Goal: Transaction & Acquisition: Purchase product/service

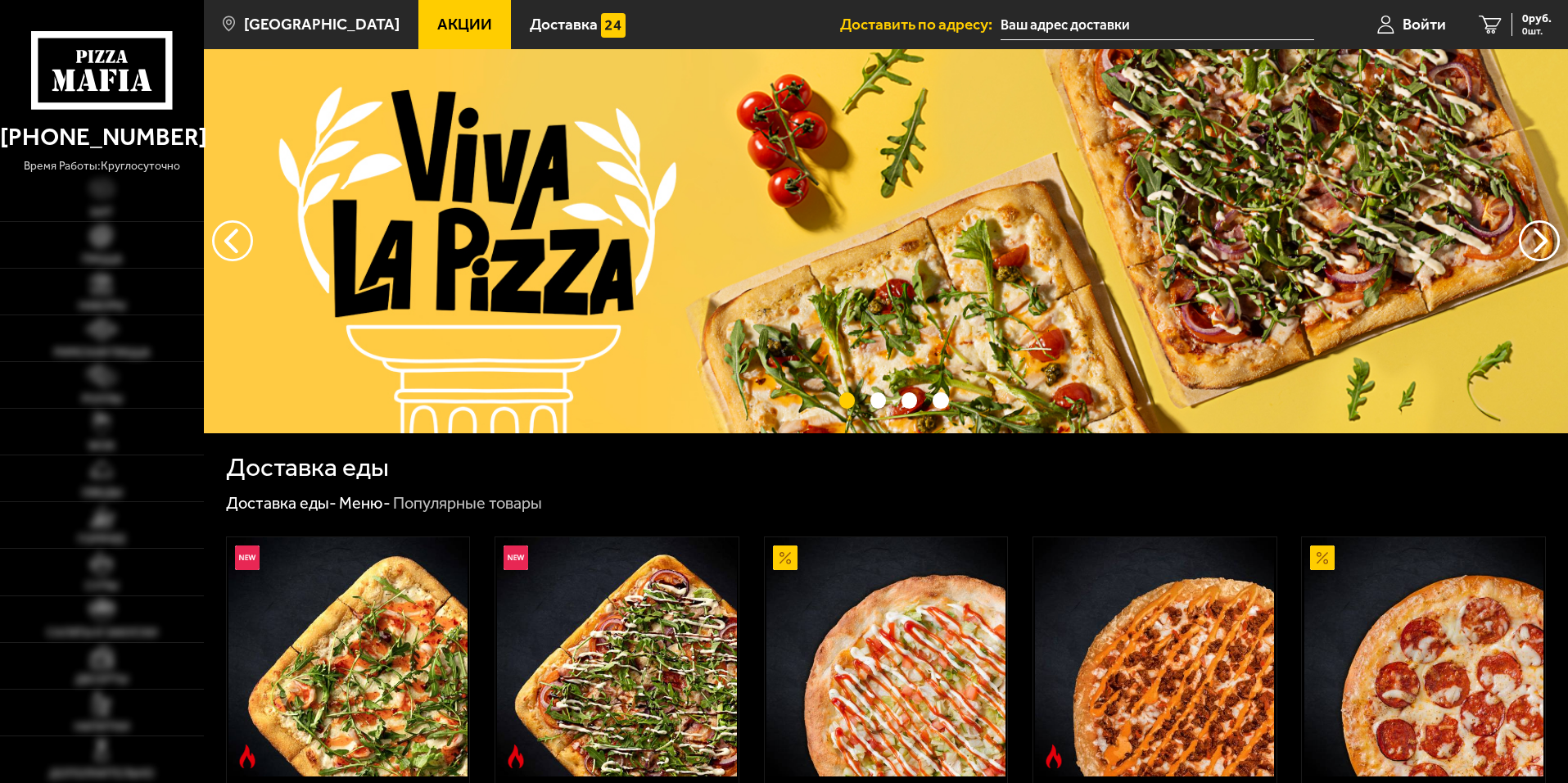
type input "[STREET_ADDRESS]"
click at [112, 240] on img at bounding box center [101, 235] width 23 height 23
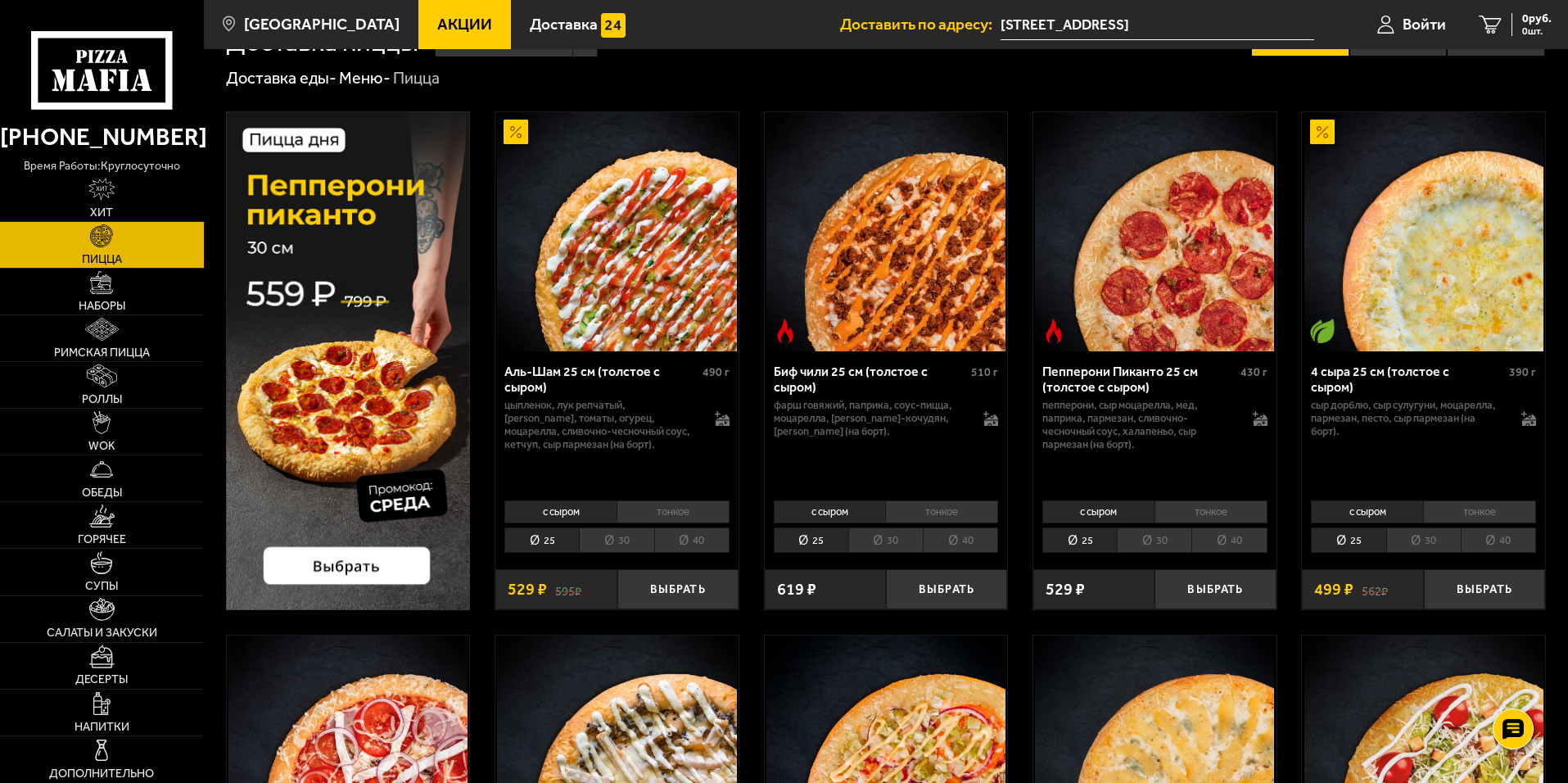
scroll to position [82, 0]
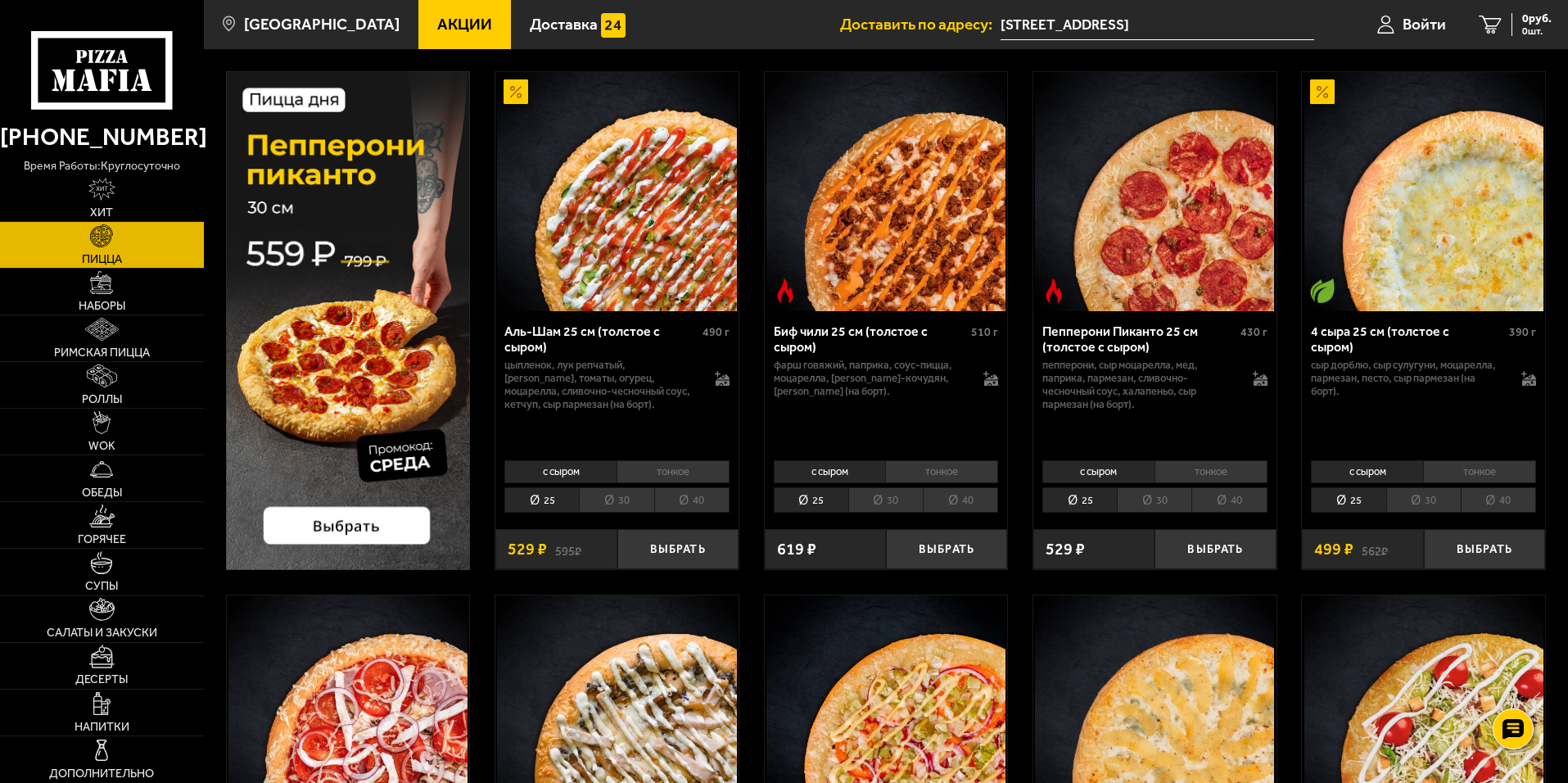
click at [893, 497] on li "30" at bounding box center [884, 500] width 74 height 26
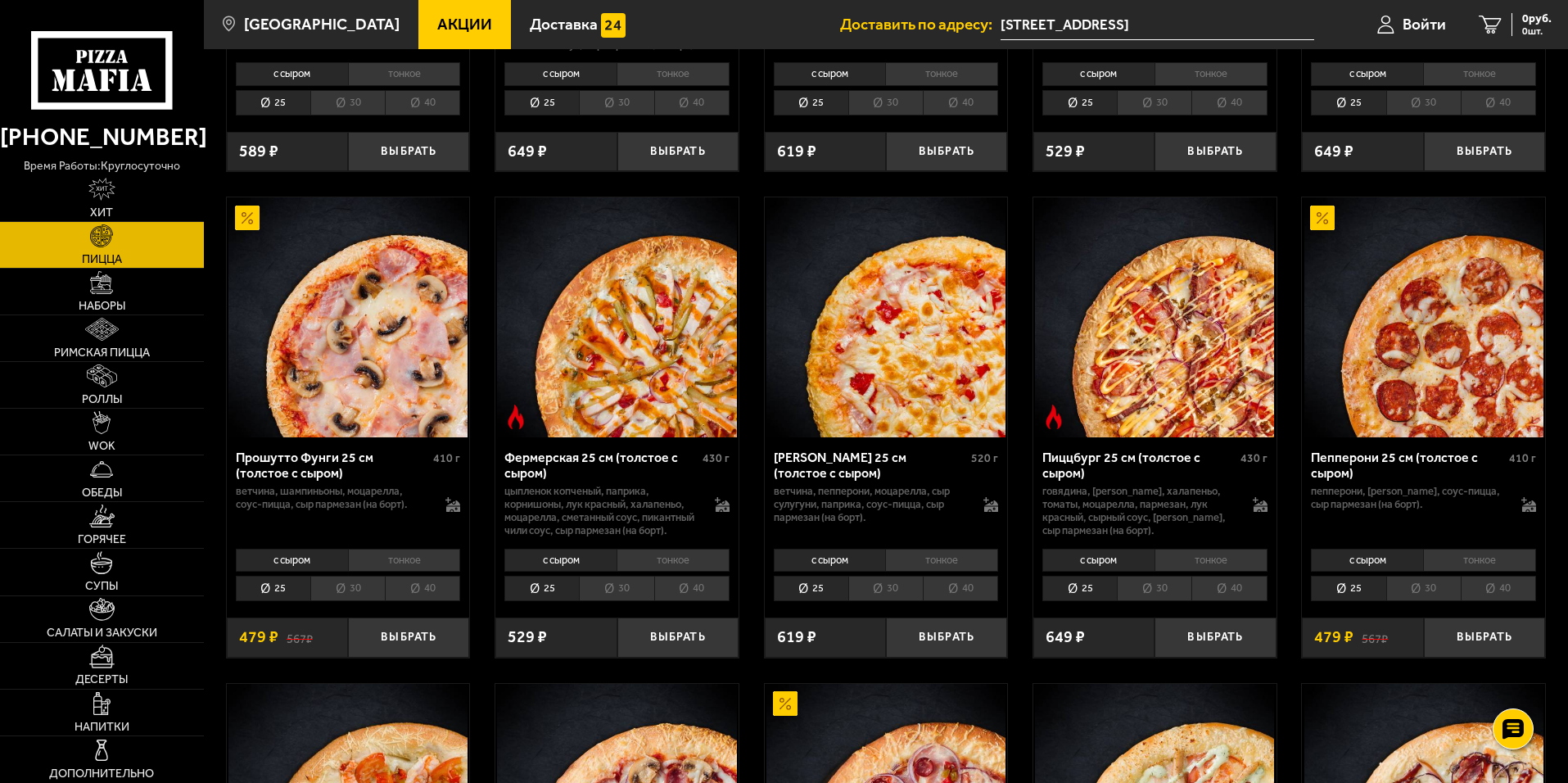
scroll to position [983, 0]
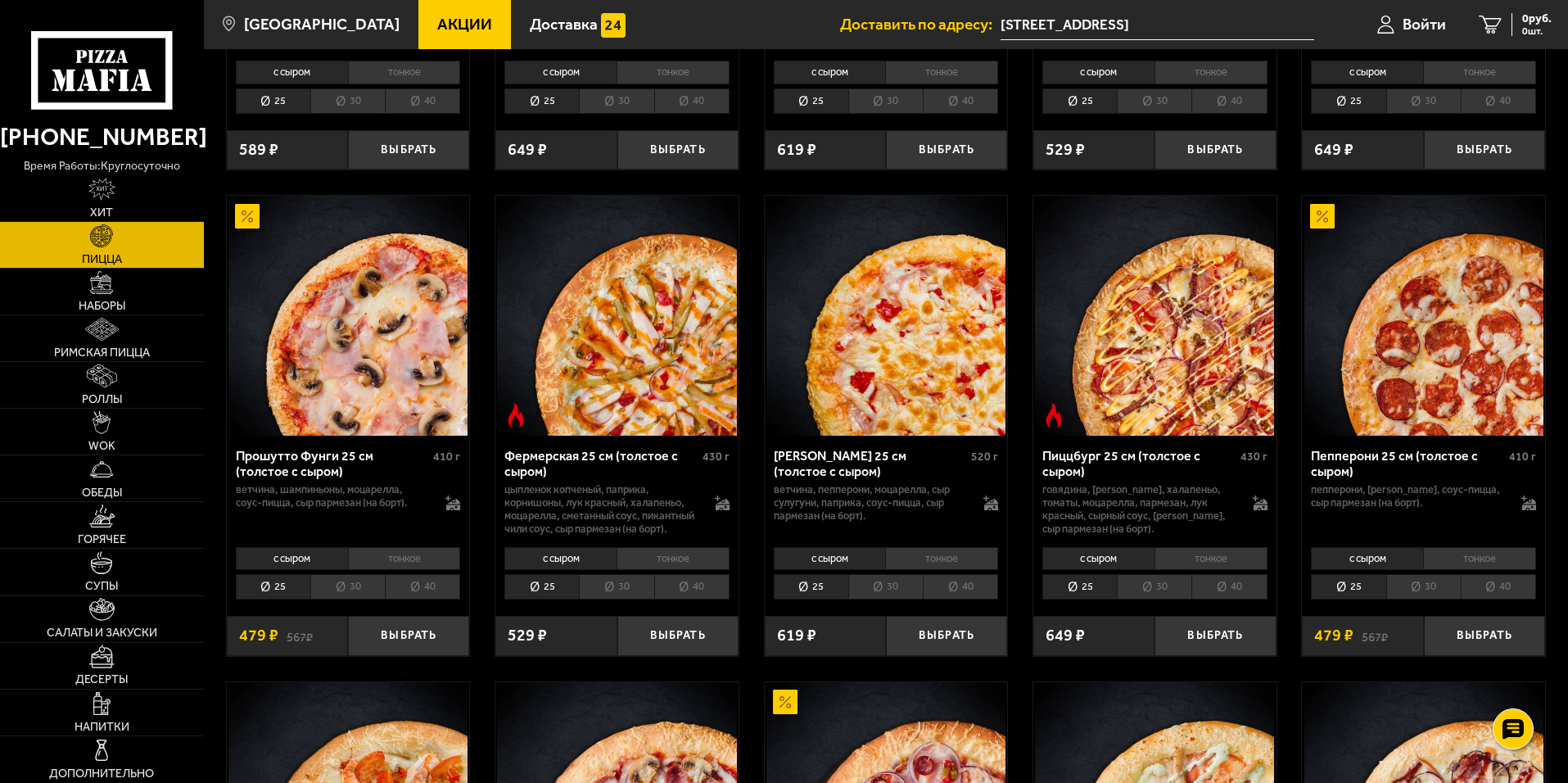
click at [614, 599] on li "30" at bounding box center [616, 587] width 74 height 26
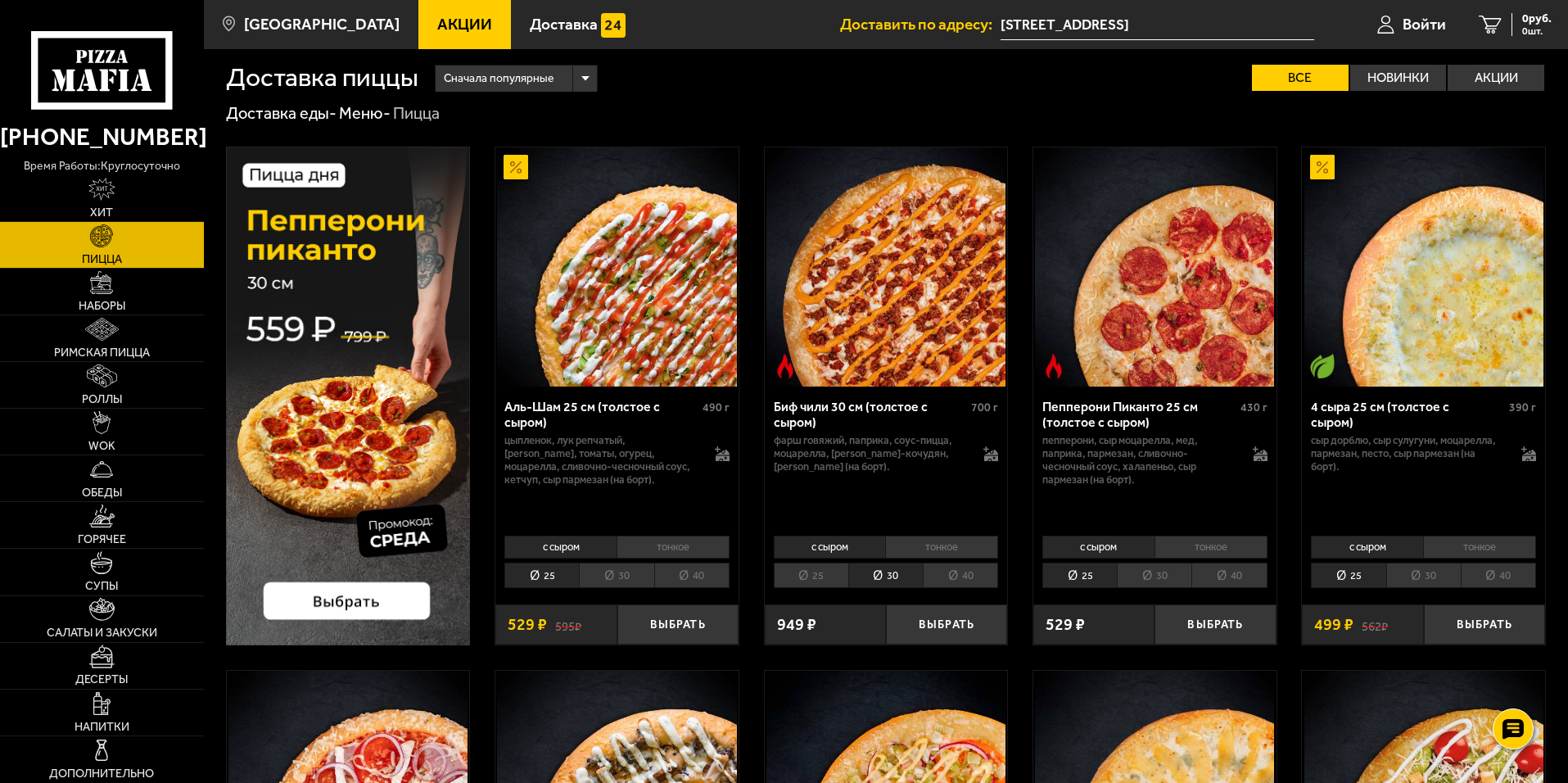
scroll to position [0, 0]
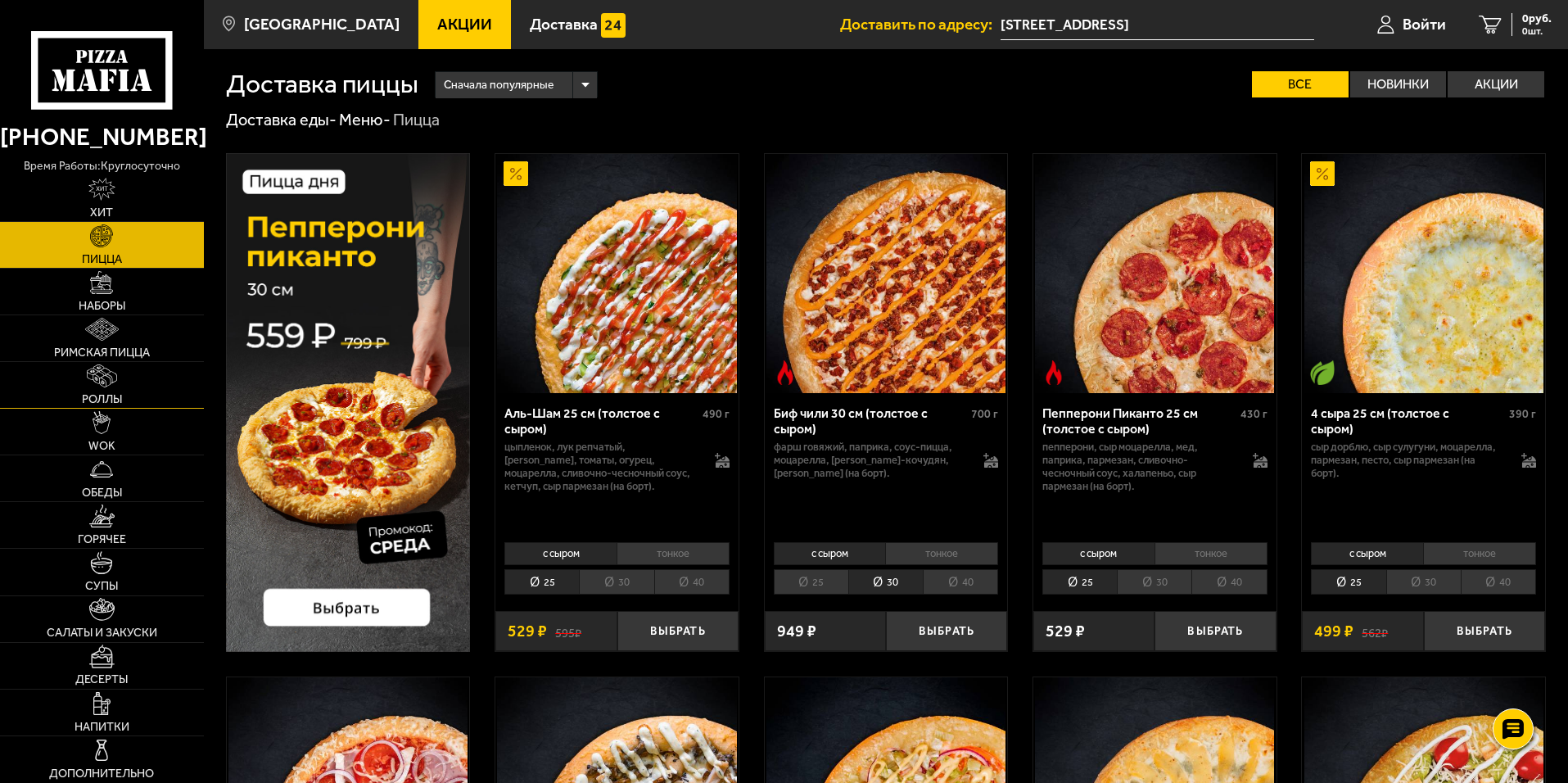
click at [111, 381] on img at bounding box center [102, 376] width 30 height 23
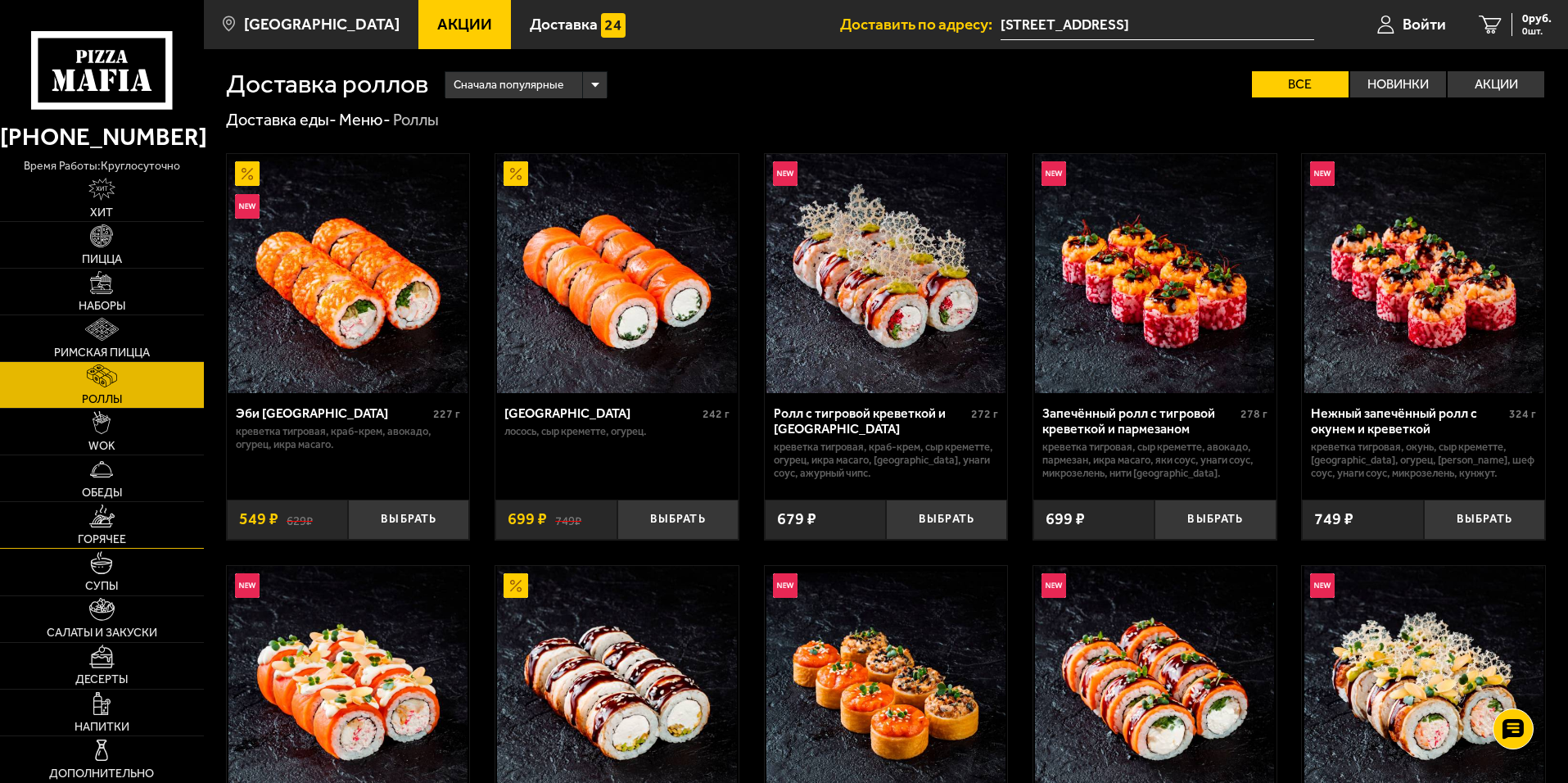
click at [96, 513] on img at bounding box center [102, 515] width 26 height 23
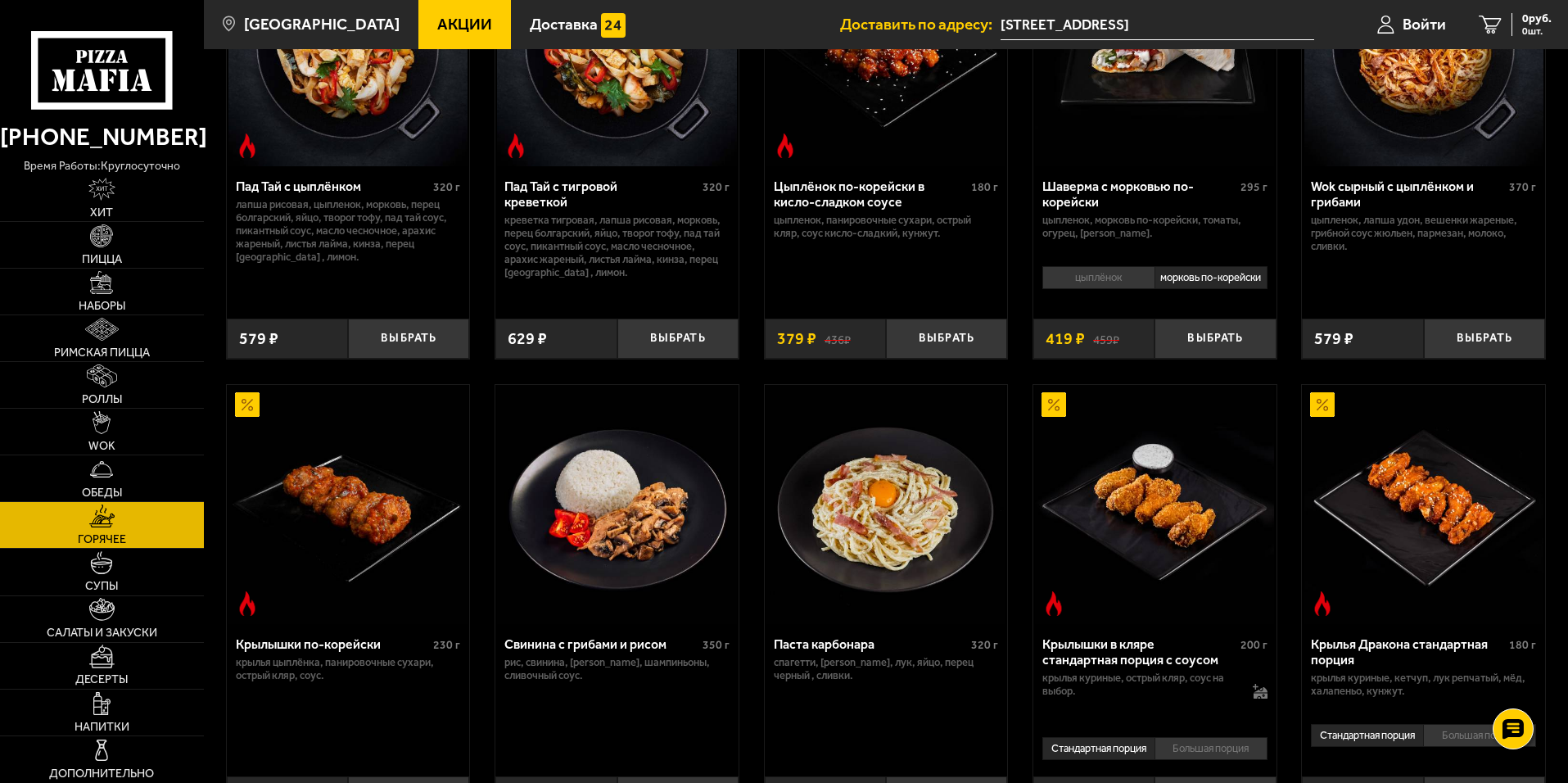
scroll to position [246, 0]
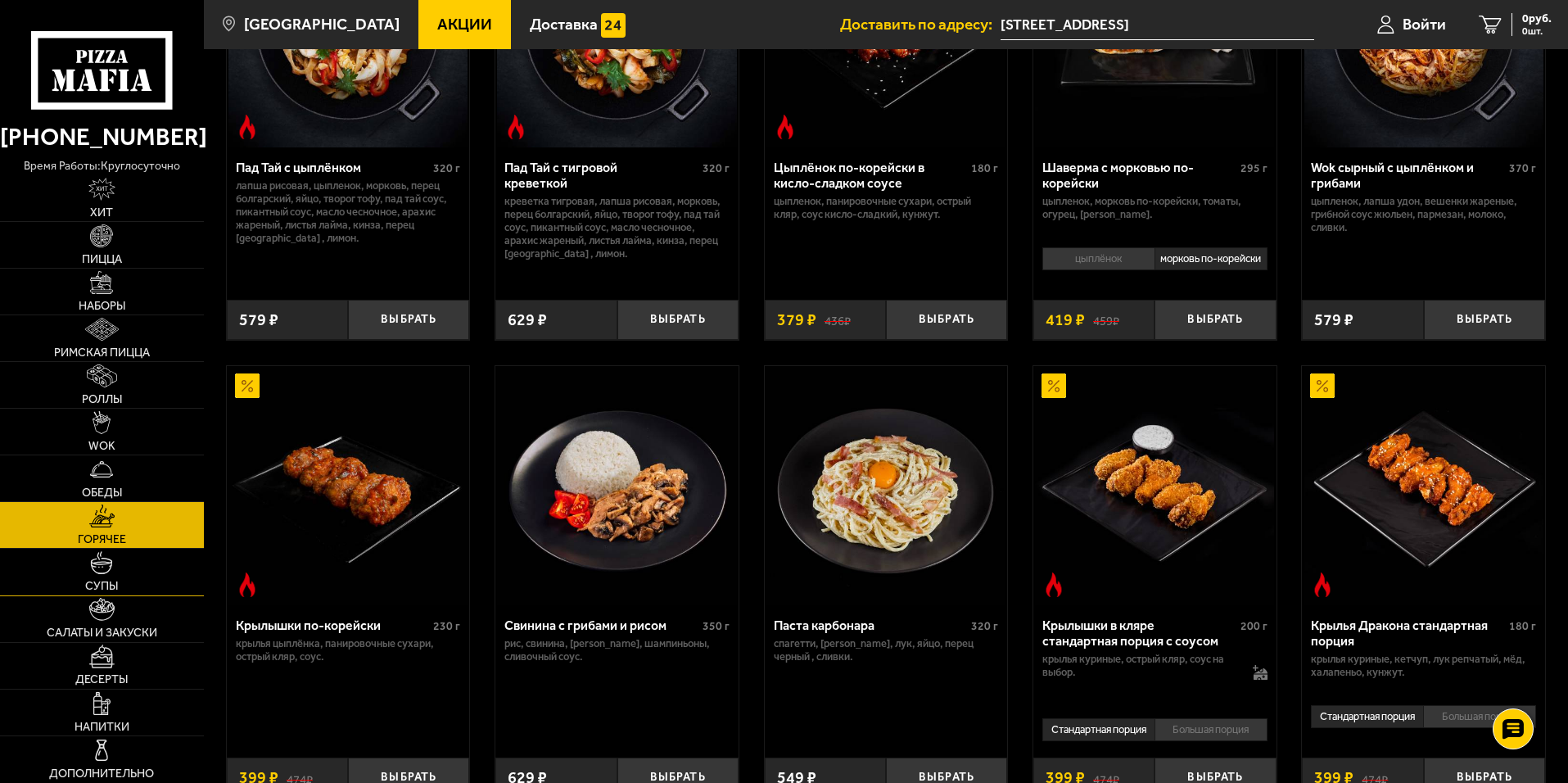
click at [89, 566] on link "Супы" at bounding box center [102, 571] width 204 height 45
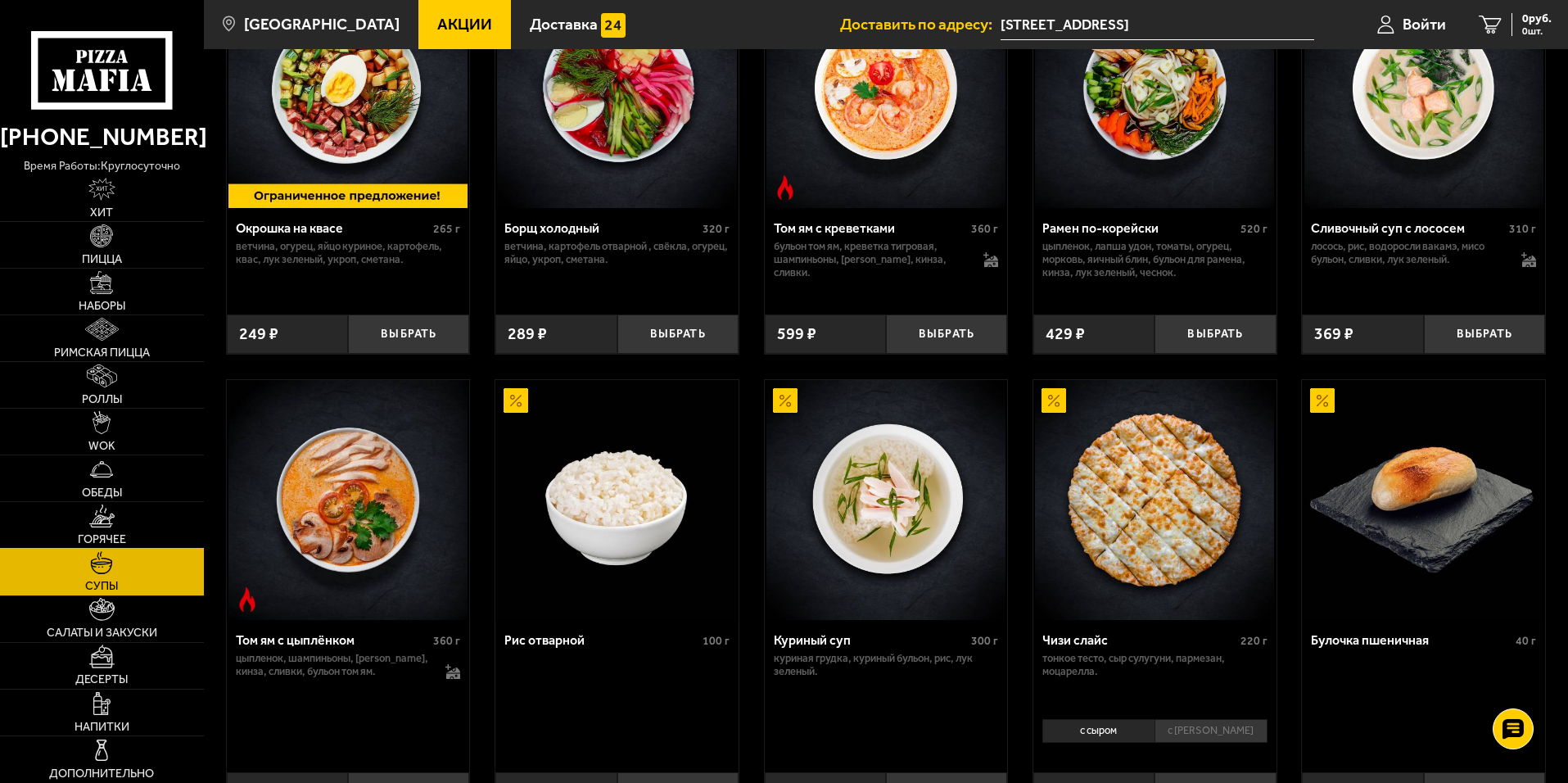
scroll to position [409, 0]
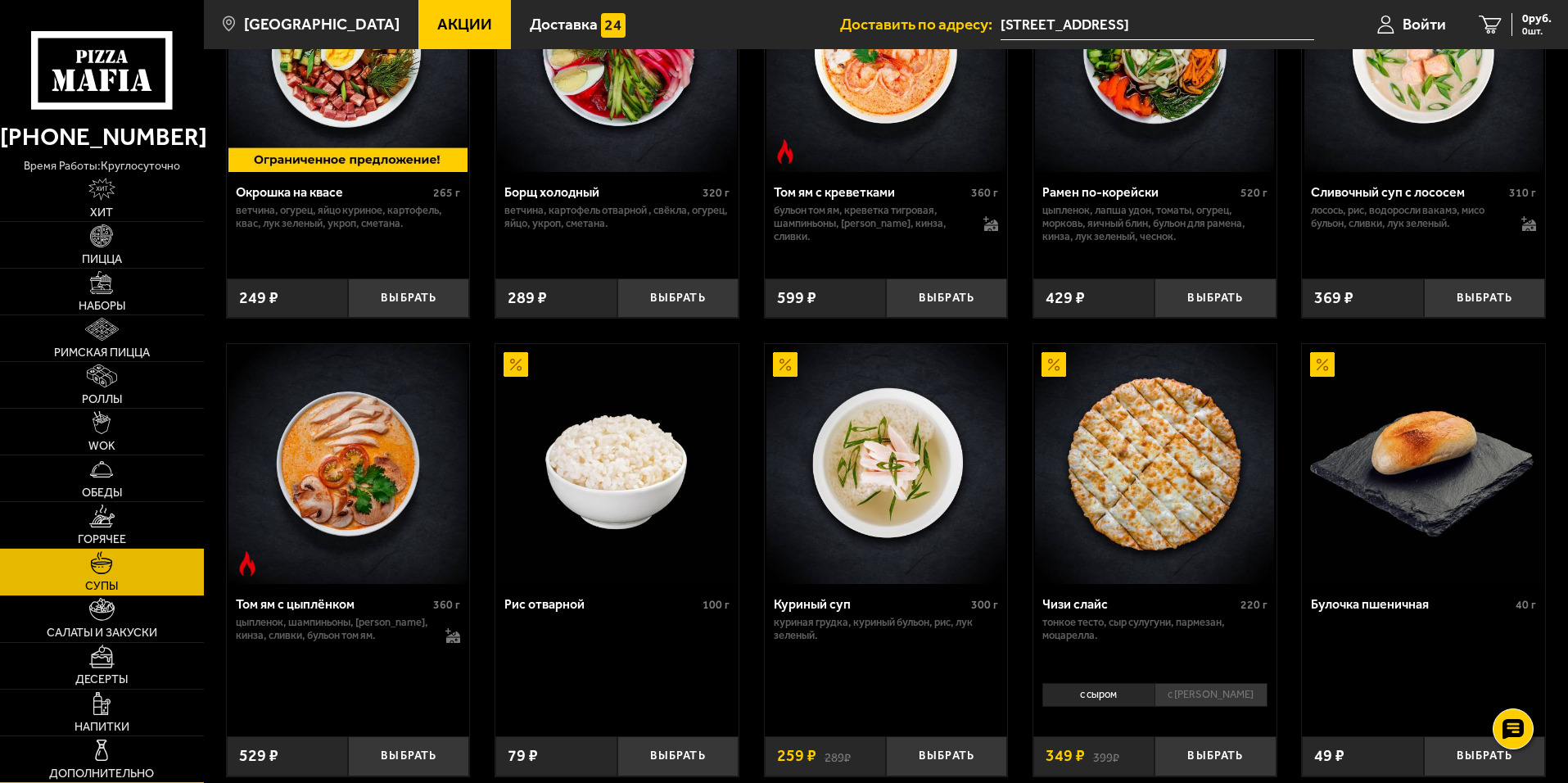
click at [100, 764] on link "Дополнительно" at bounding box center [102, 759] width 204 height 45
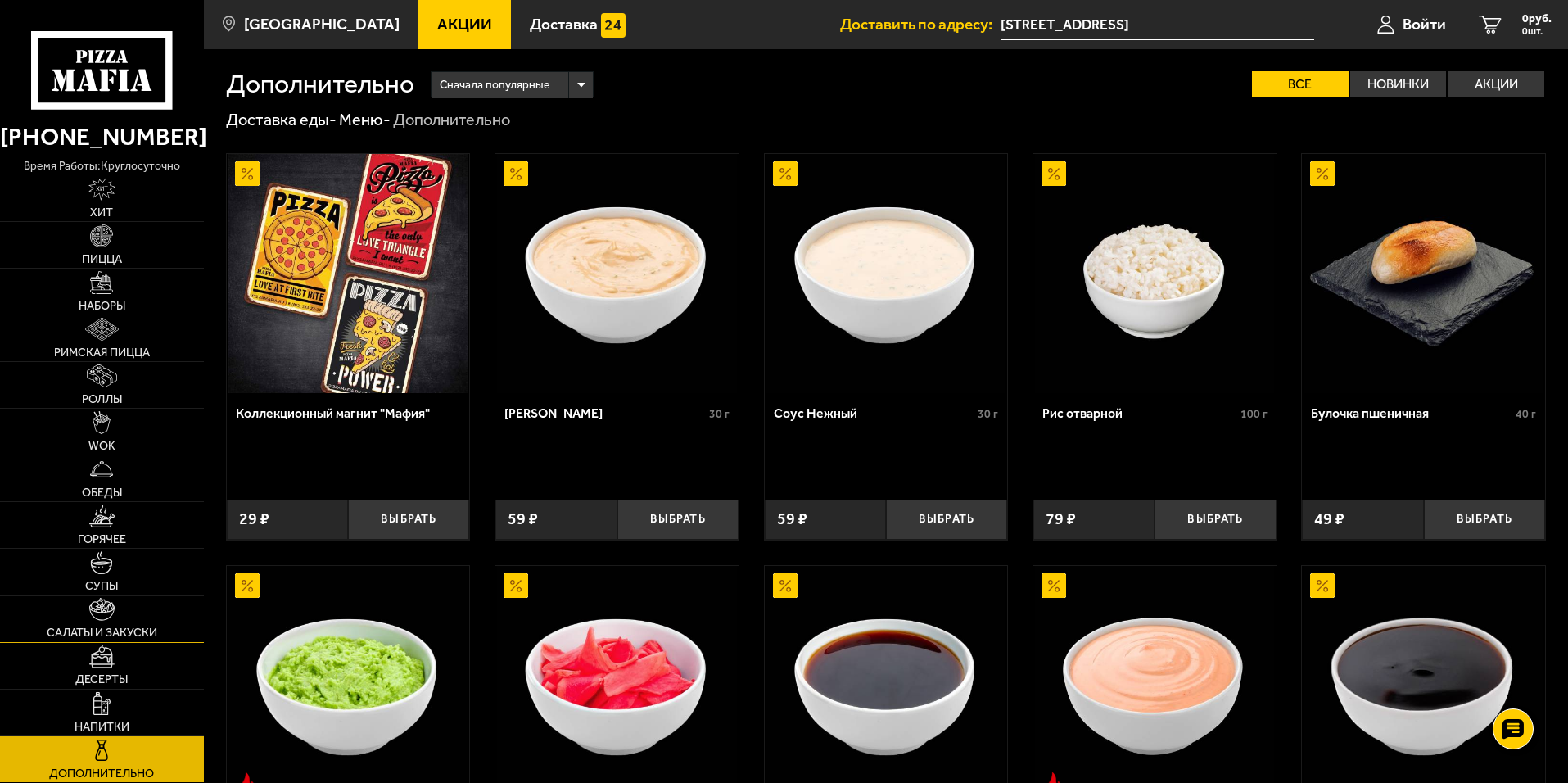
click at [99, 618] on img at bounding box center [102, 609] width 27 height 23
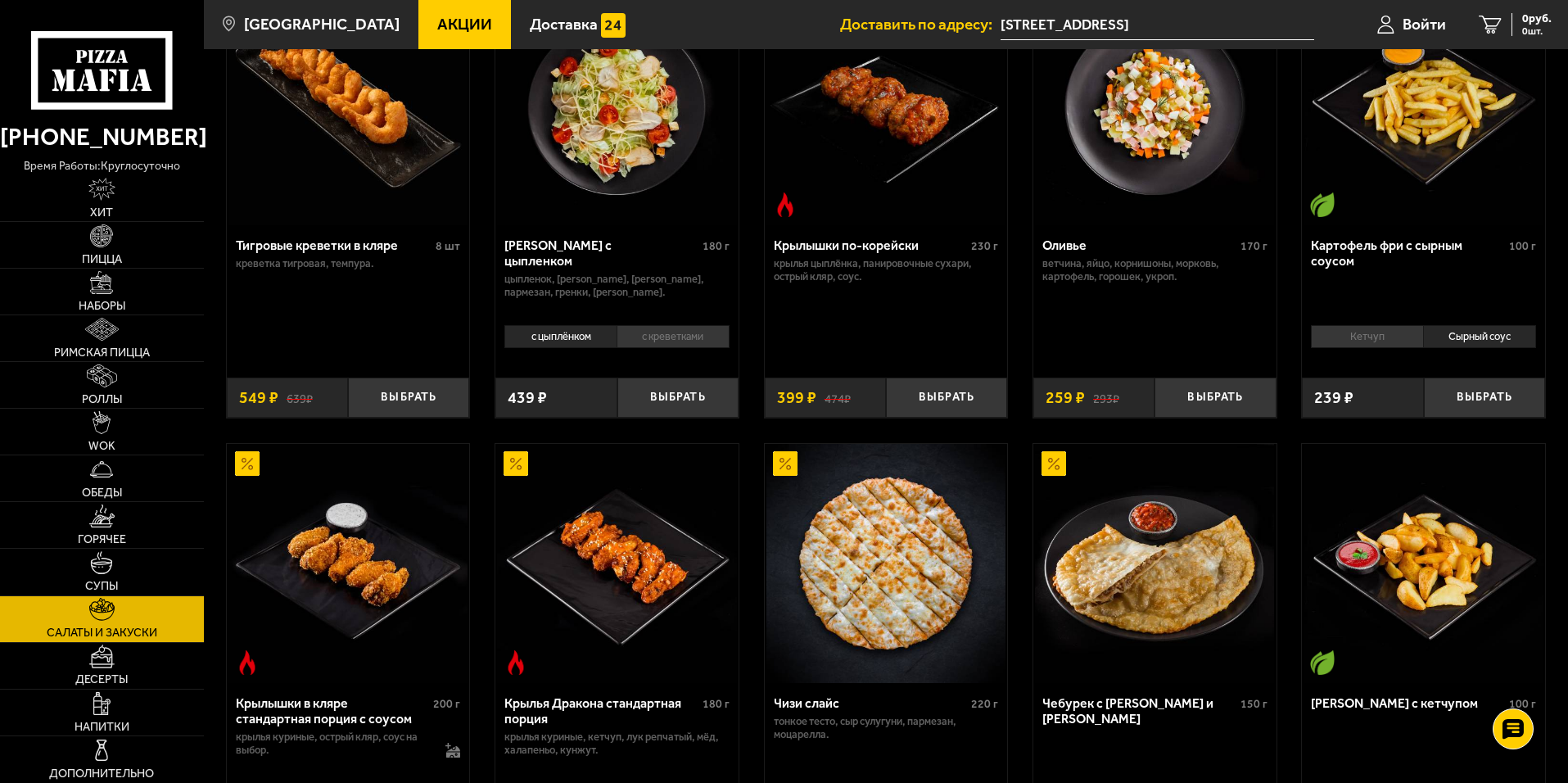
scroll to position [164, 0]
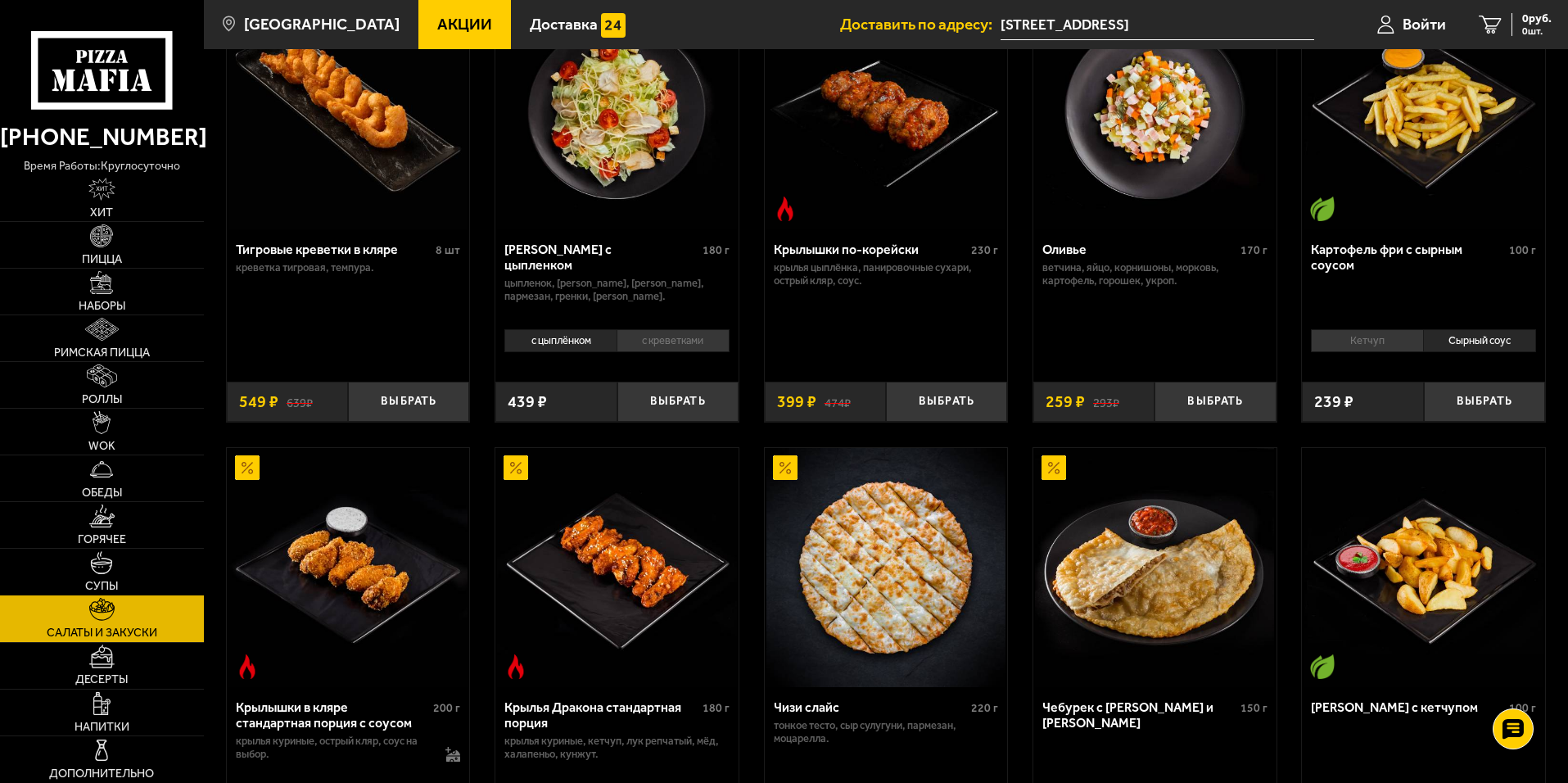
click at [103, 569] on img at bounding box center [101, 563] width 23 height 23
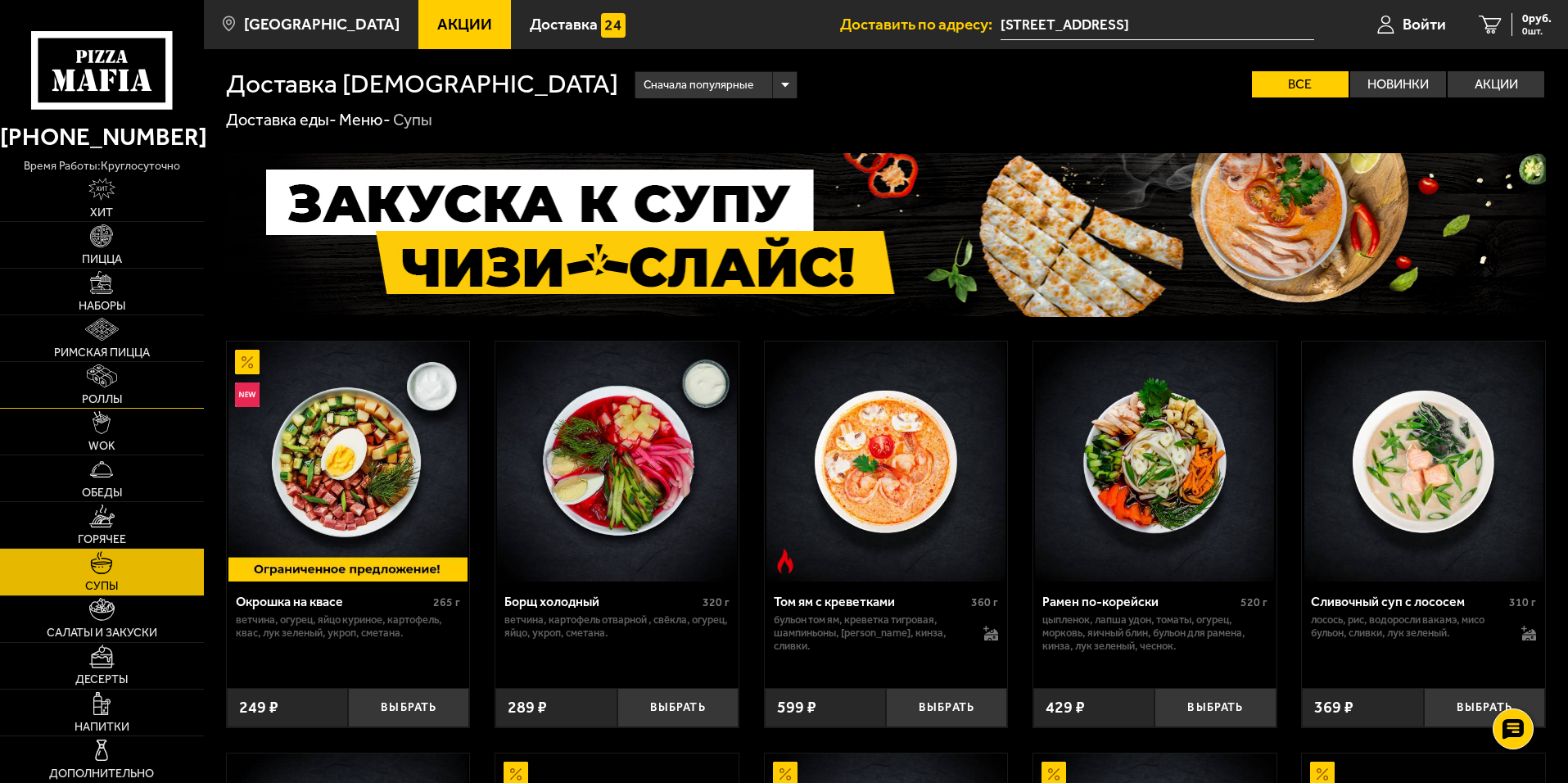
click at [106, 381] on img at bounding box center [102, 376] width 30 height 23
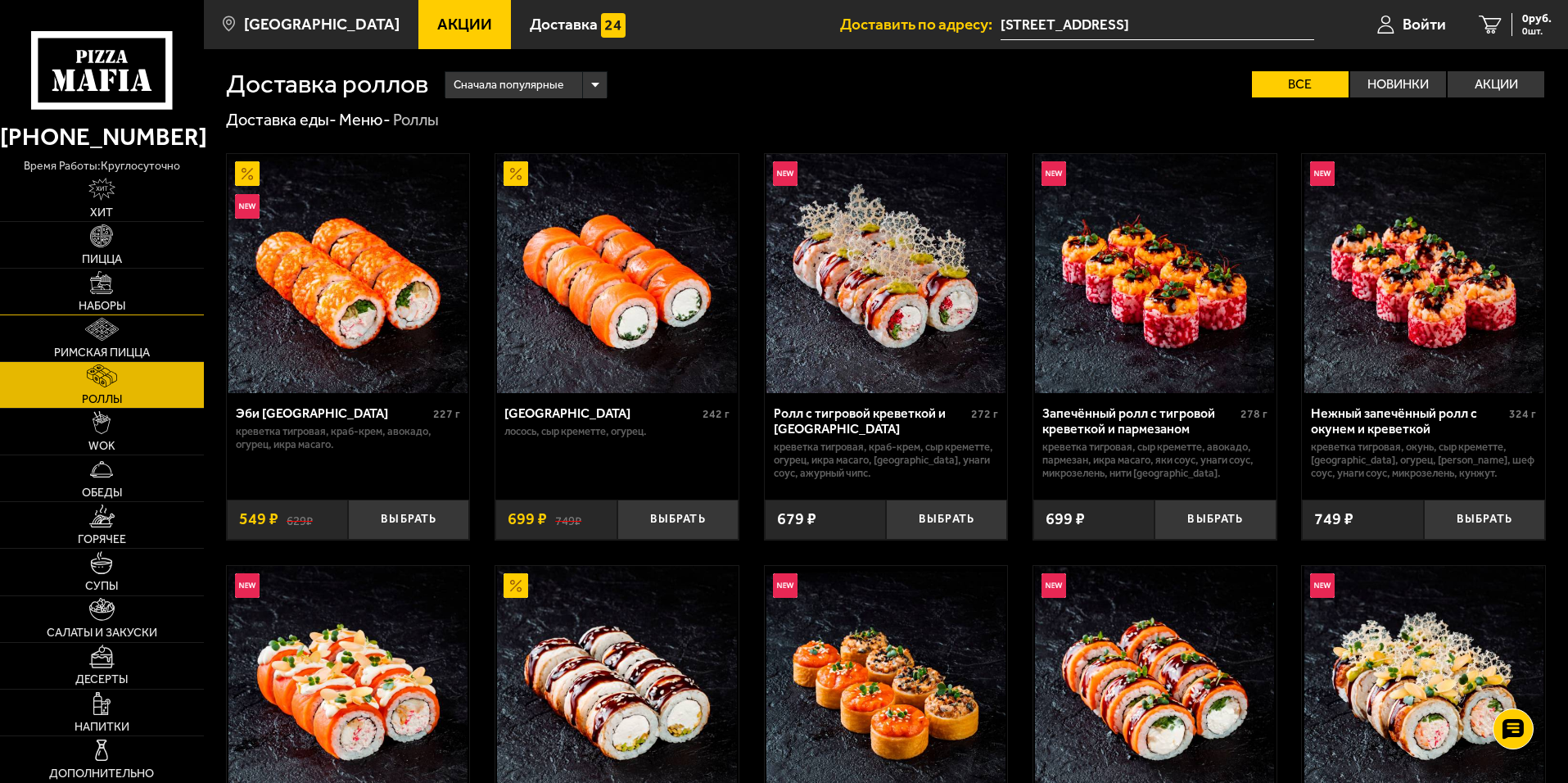
click at [100, 296] on link "Наборы" at bounding box center [102, 292] width 204 height 45
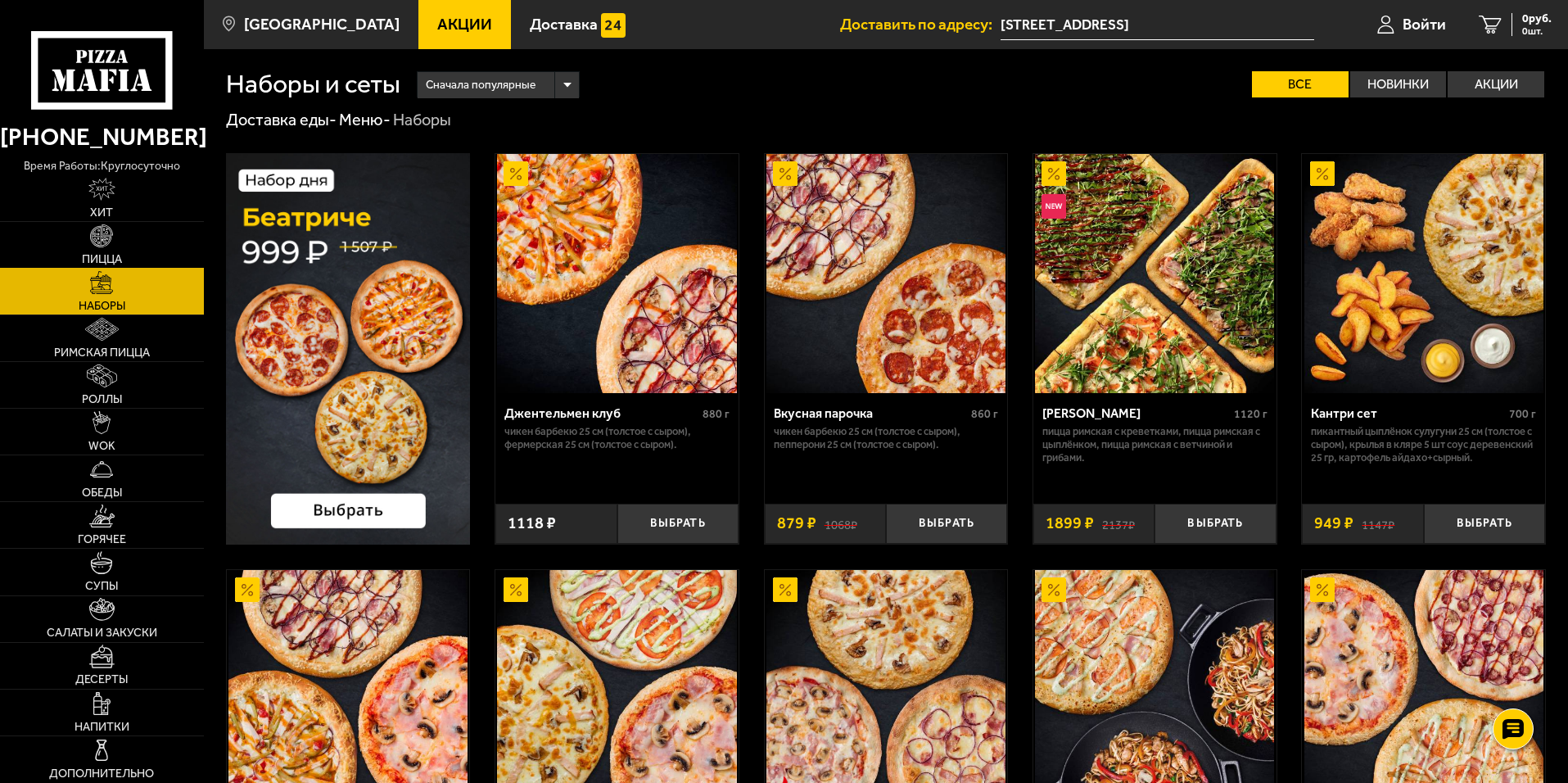
click at [122, 237] on link "Пицца" at bounding box center [102, 245] width 204 height 45
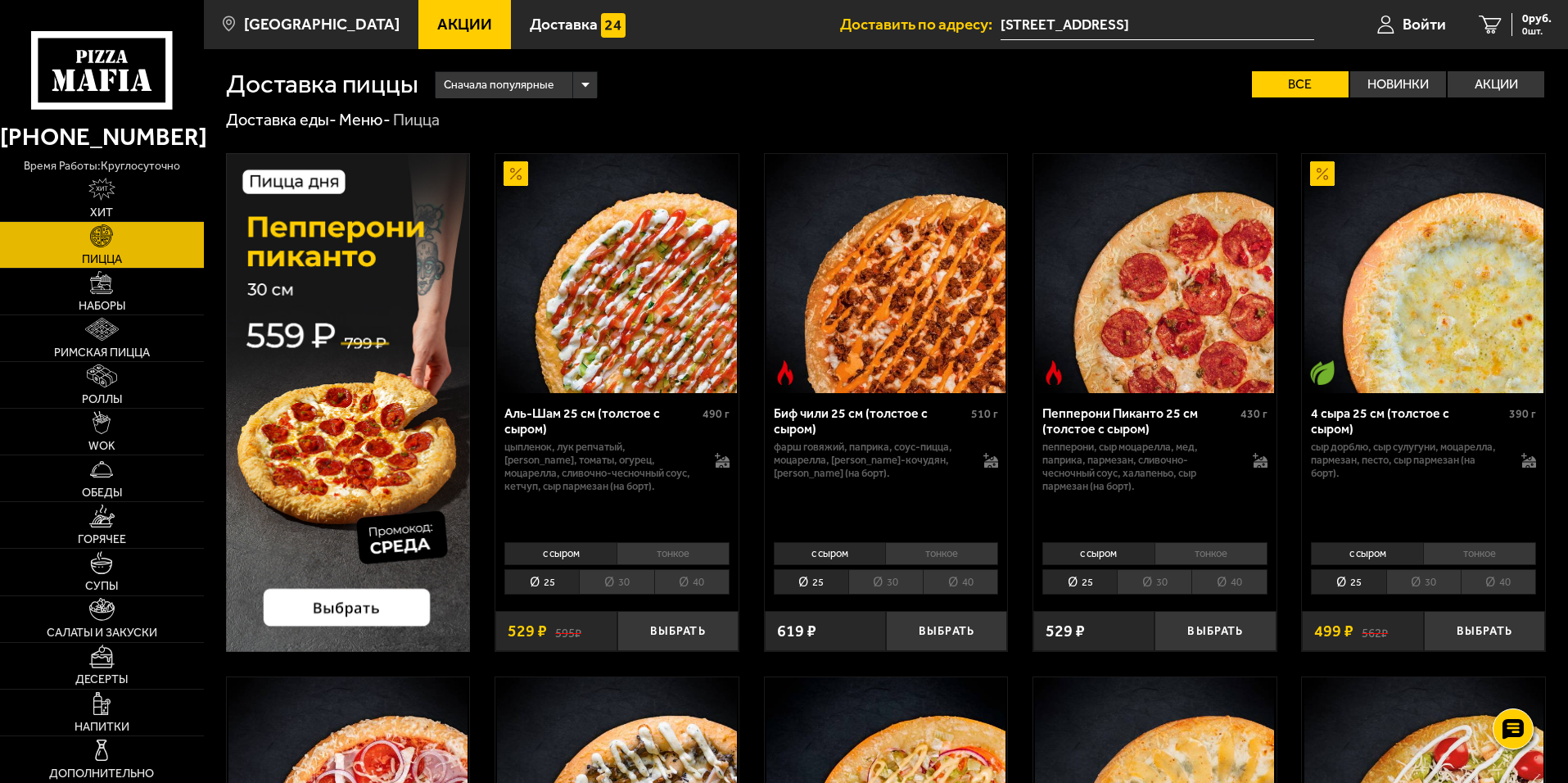
click at [890, 321] on img at bounding box center [885, 274] width 239 height 239
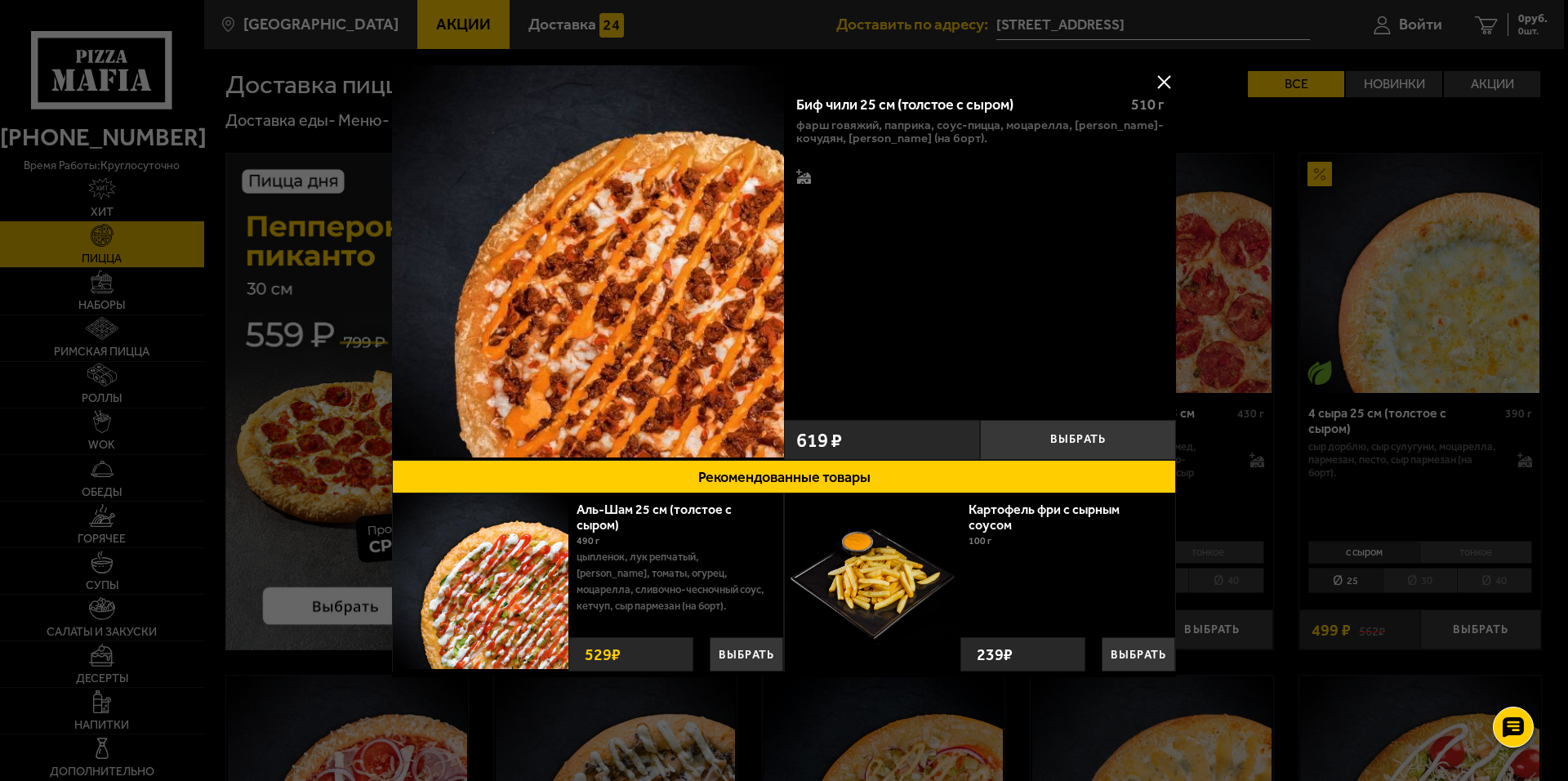
click at [1164, 81] on button at bounding box center [1163, 81] width 25 height 25
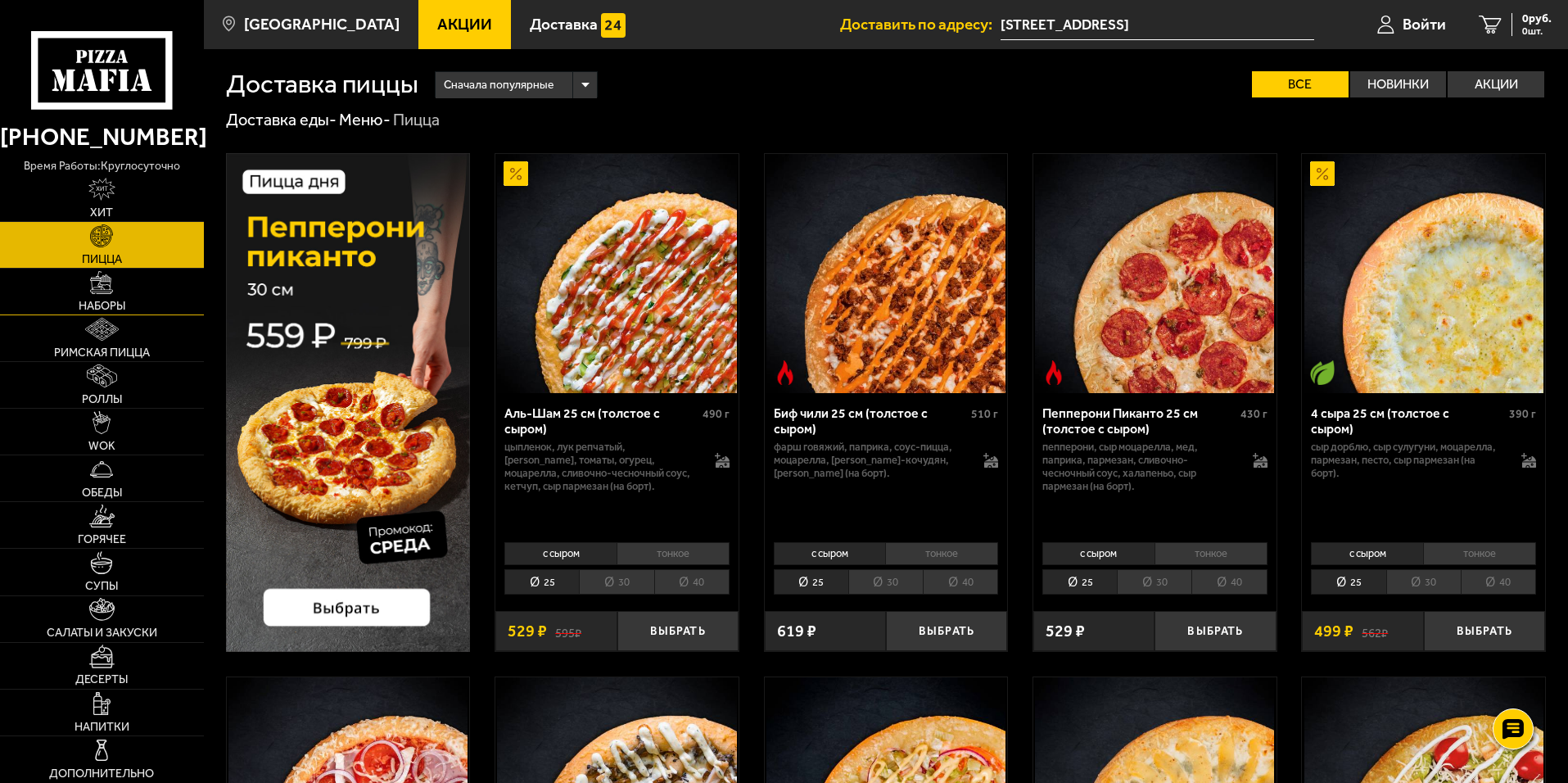
click at [113, 302] on span "Наборы" at bounding box center [102, 306] width 46 height 12
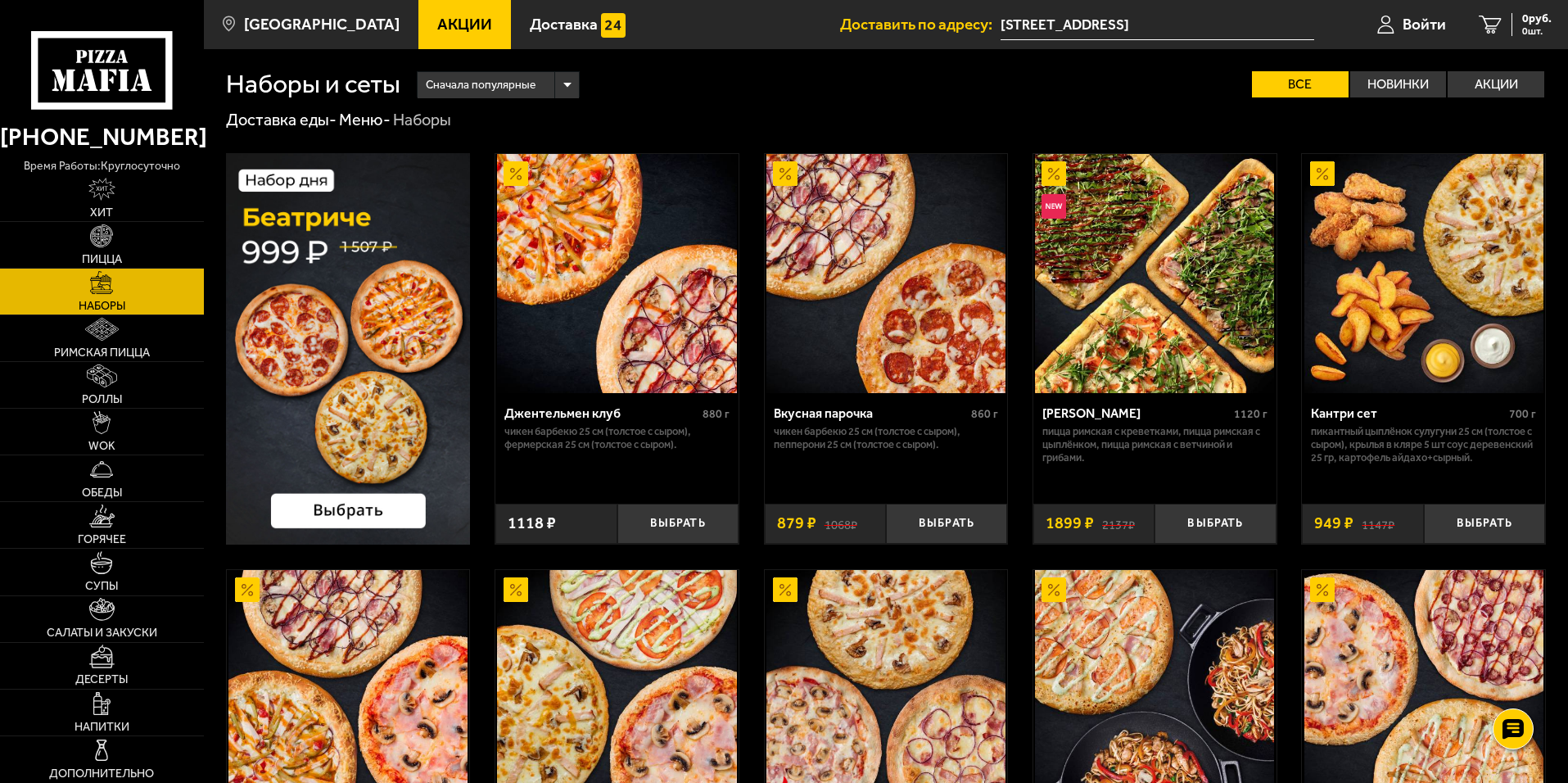
click at [356, 370] on img at bounding box center [349, 349] width 245 height 392
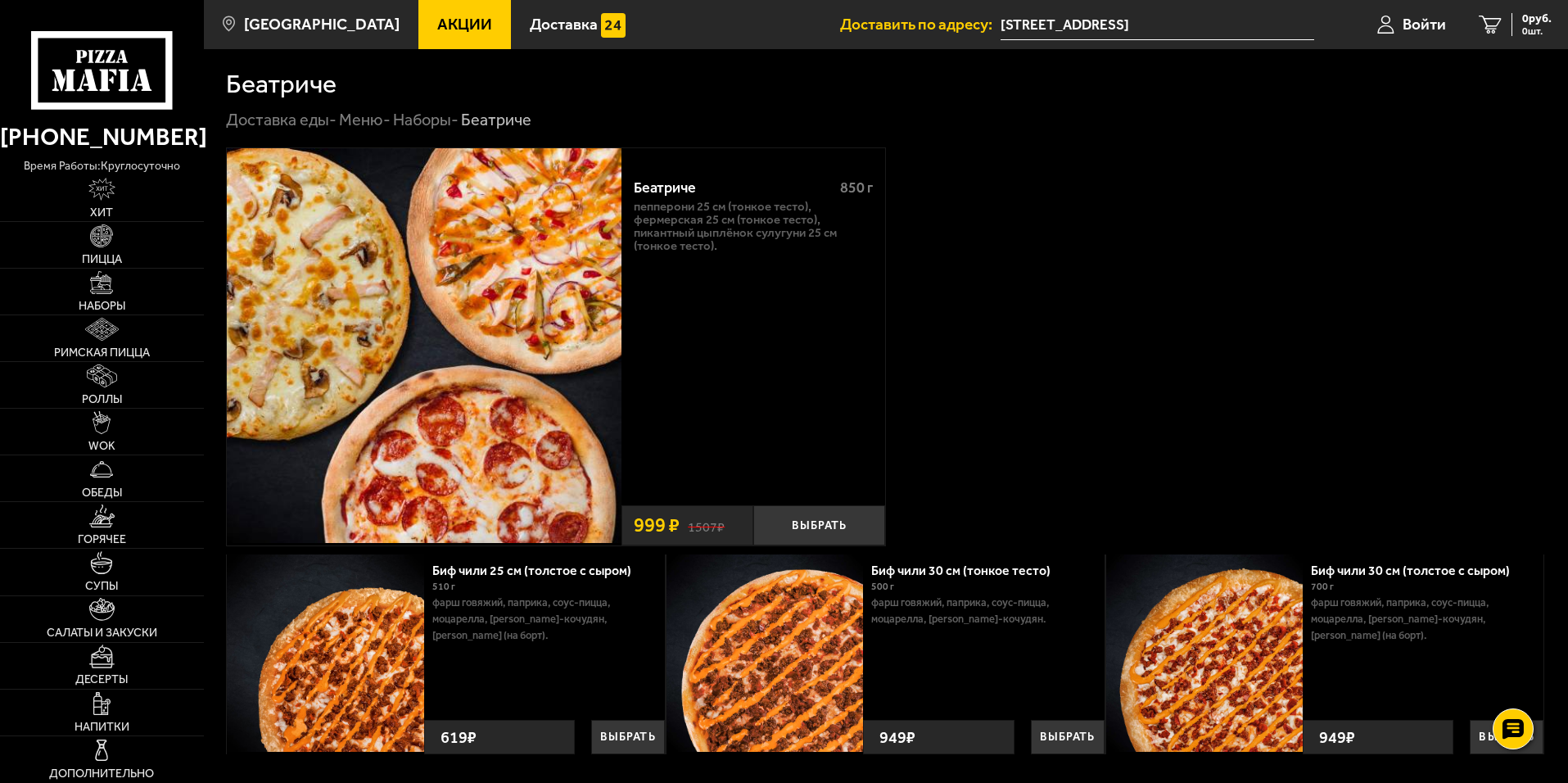
click at [427, 122] on link "Наборы -" at bounding box center [426, 120] width 65 height 20
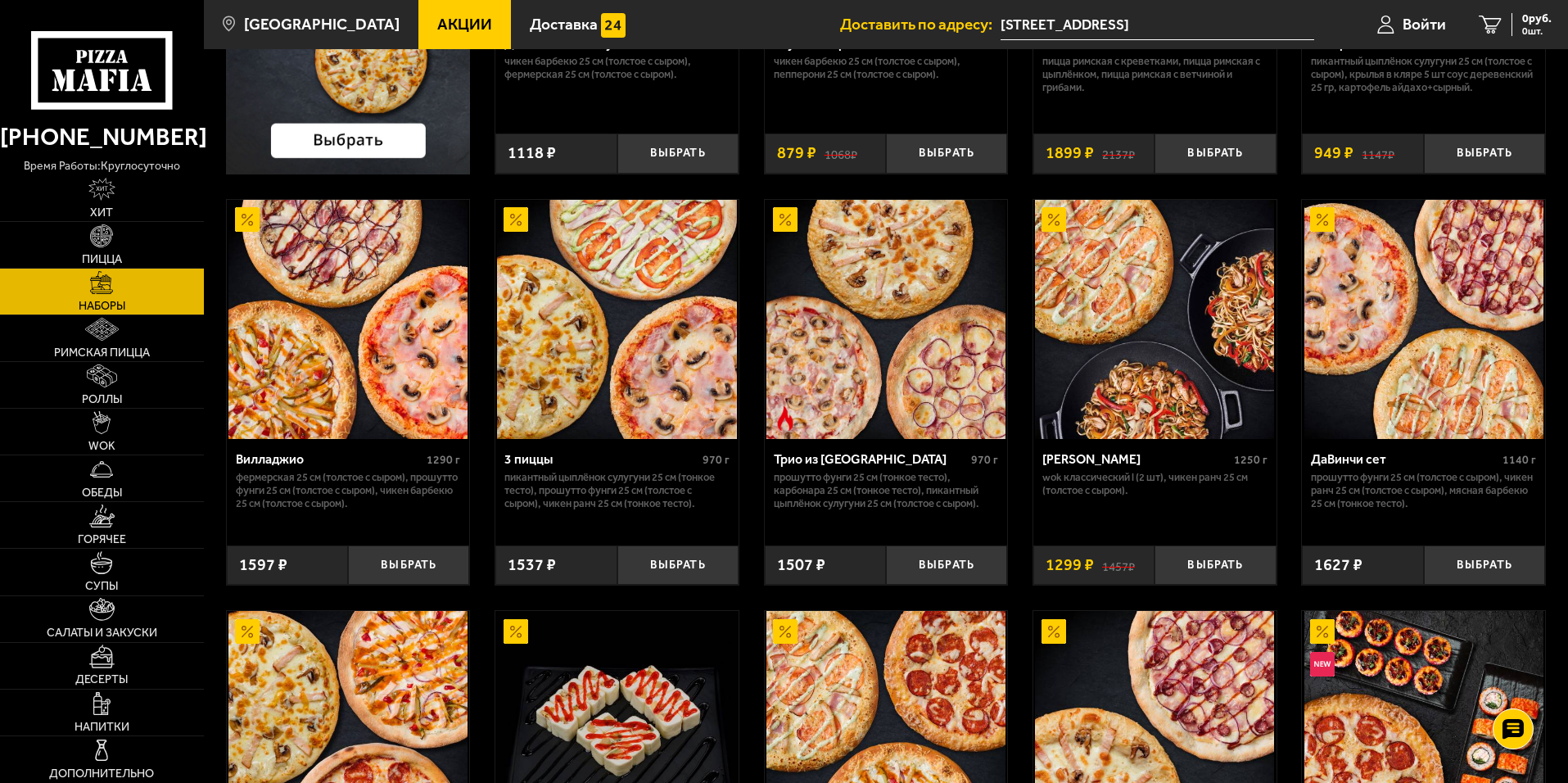
scroll to position [409, 0]
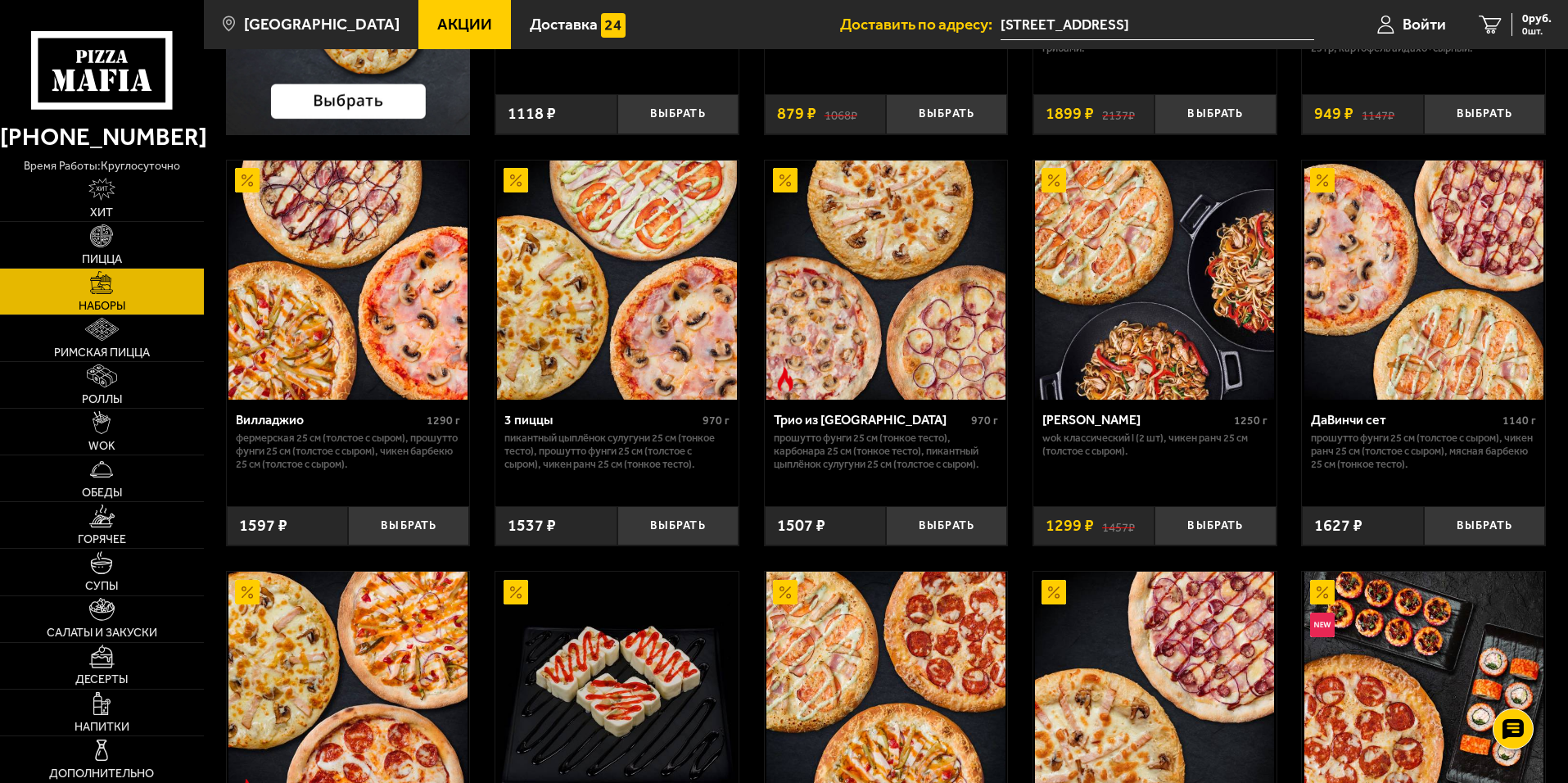
click at [838, 318] on img at bounding box center [885, 280] width 239 height 239
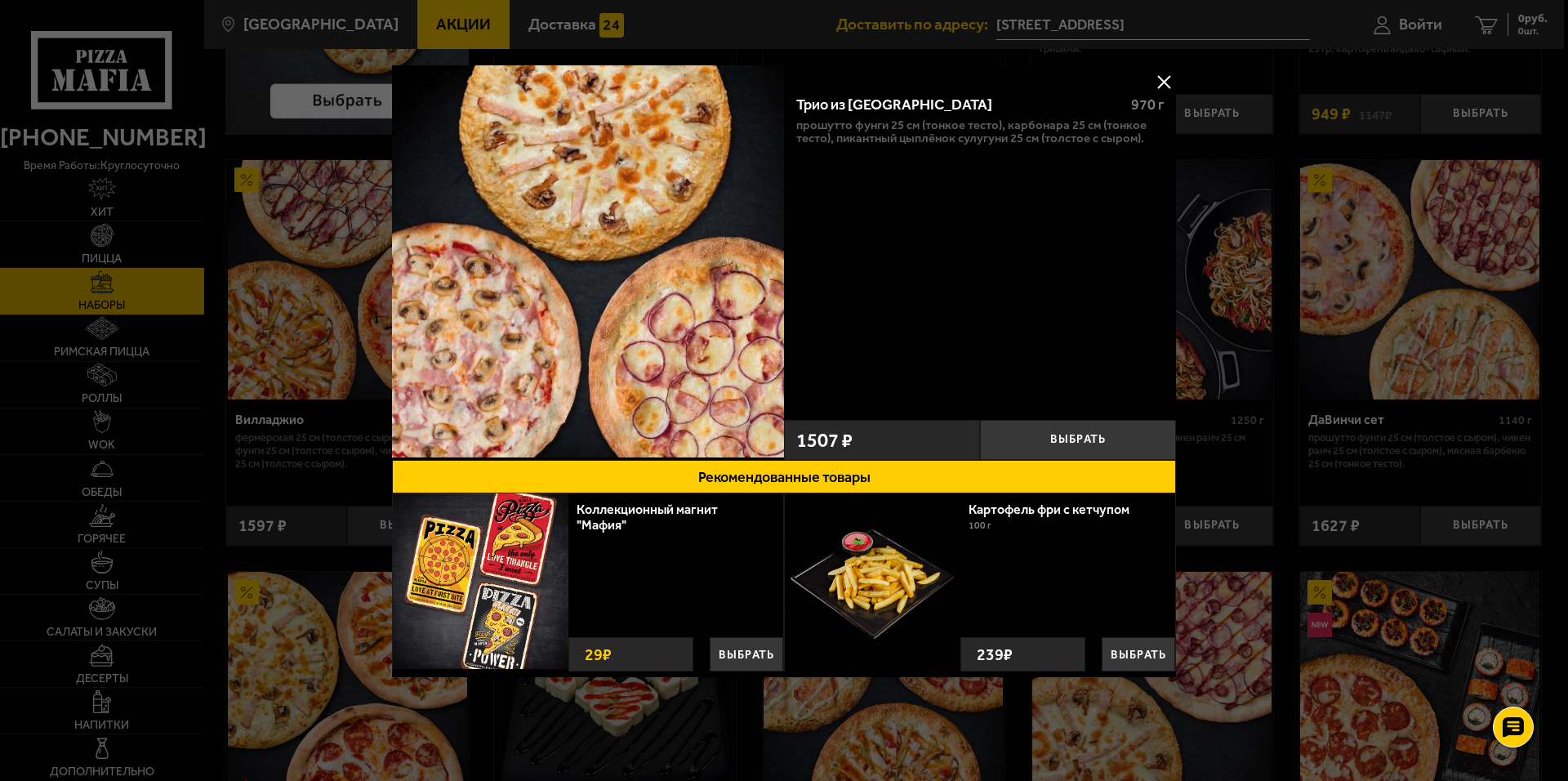
click at [1164, 82] on button at bounding box center [1163, 81] width 25 height 25
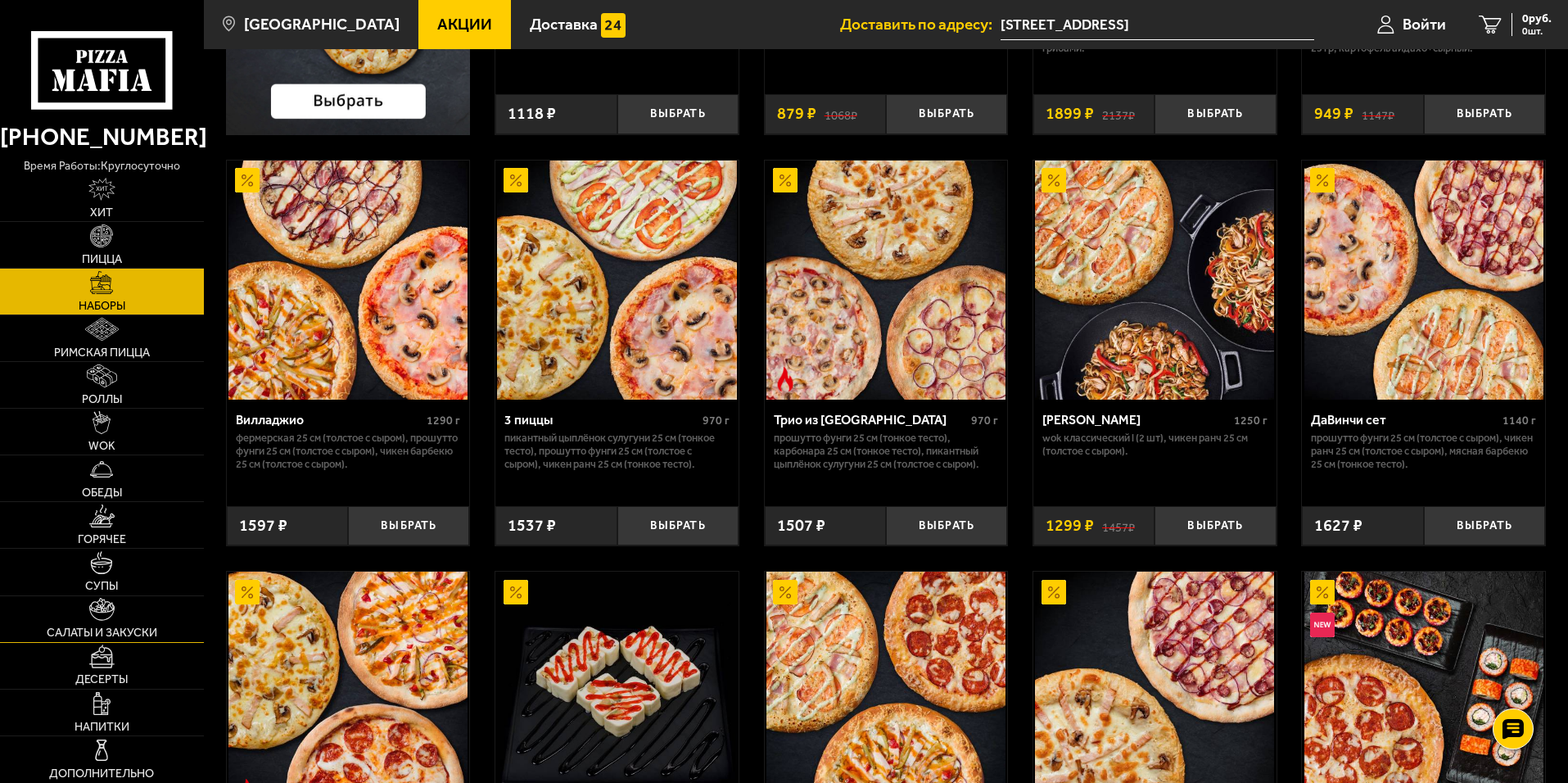
click at [93, 611] on img at bounding box center [102, 609] width 27 height 23
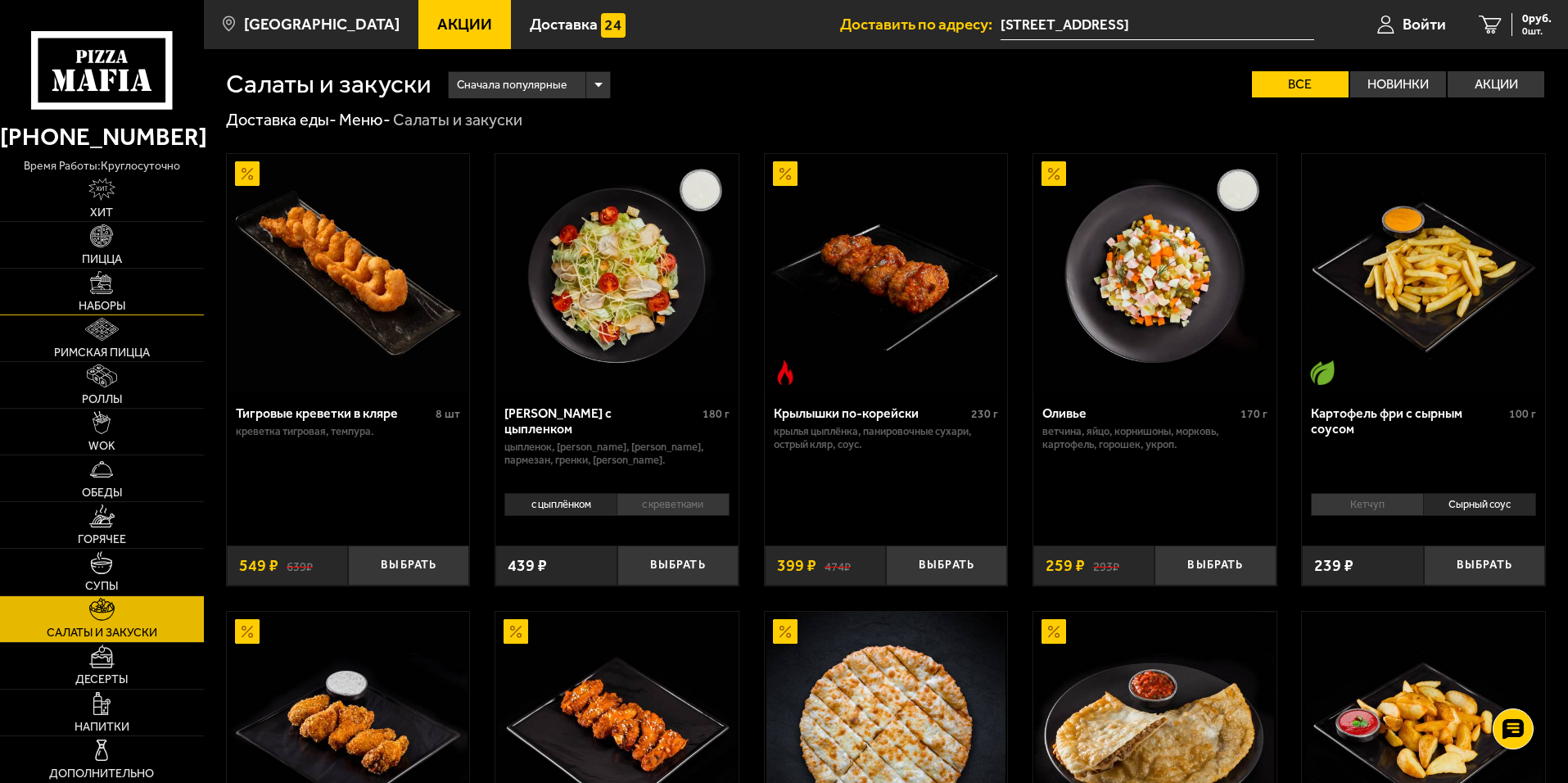
click at [96, 293] on img at bounding box center [101, 282] width 23 height 23
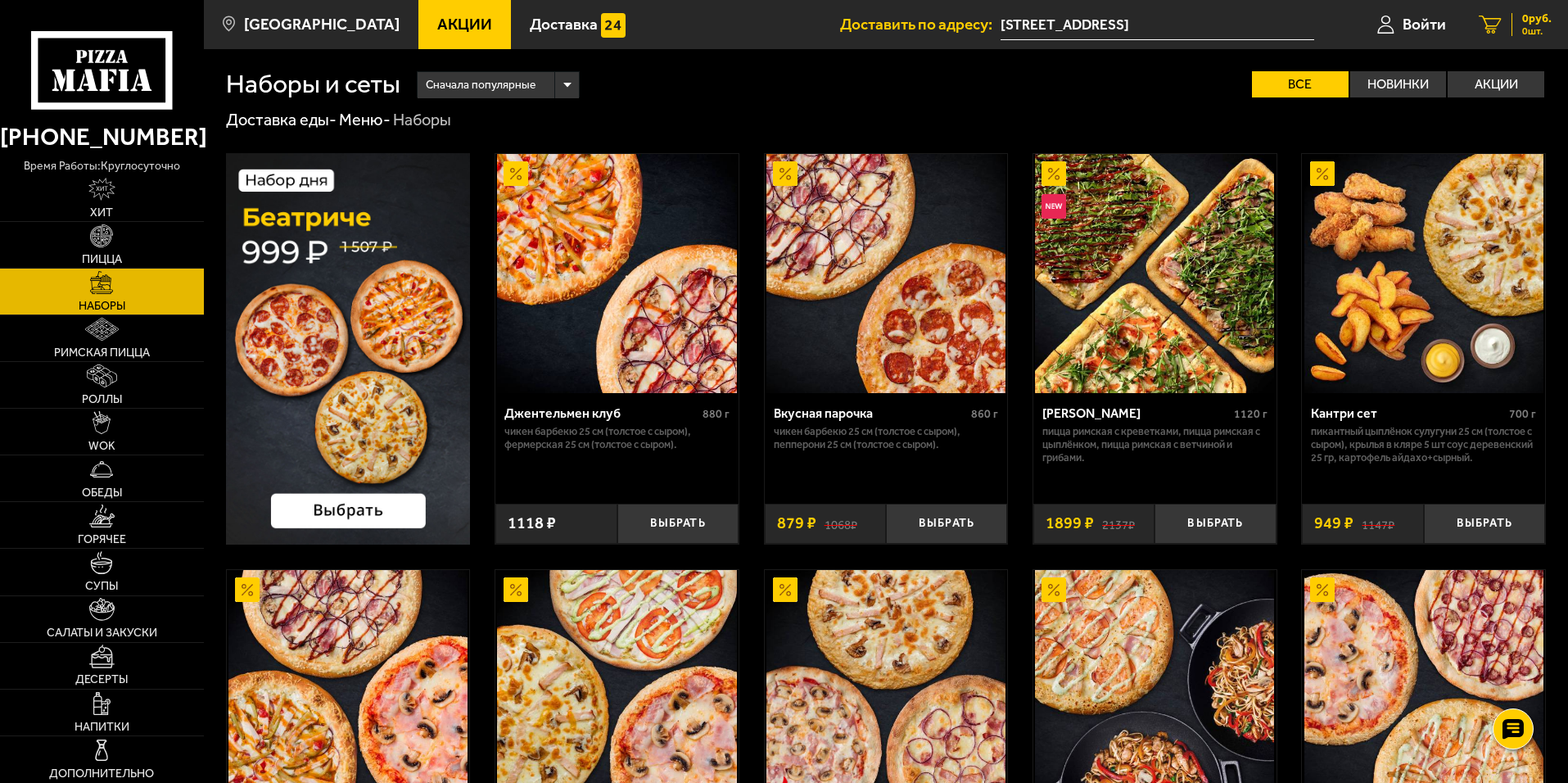
click at [1531, 20] on span "0 руб." at bounding box center [1536, 19] width 30 height 12
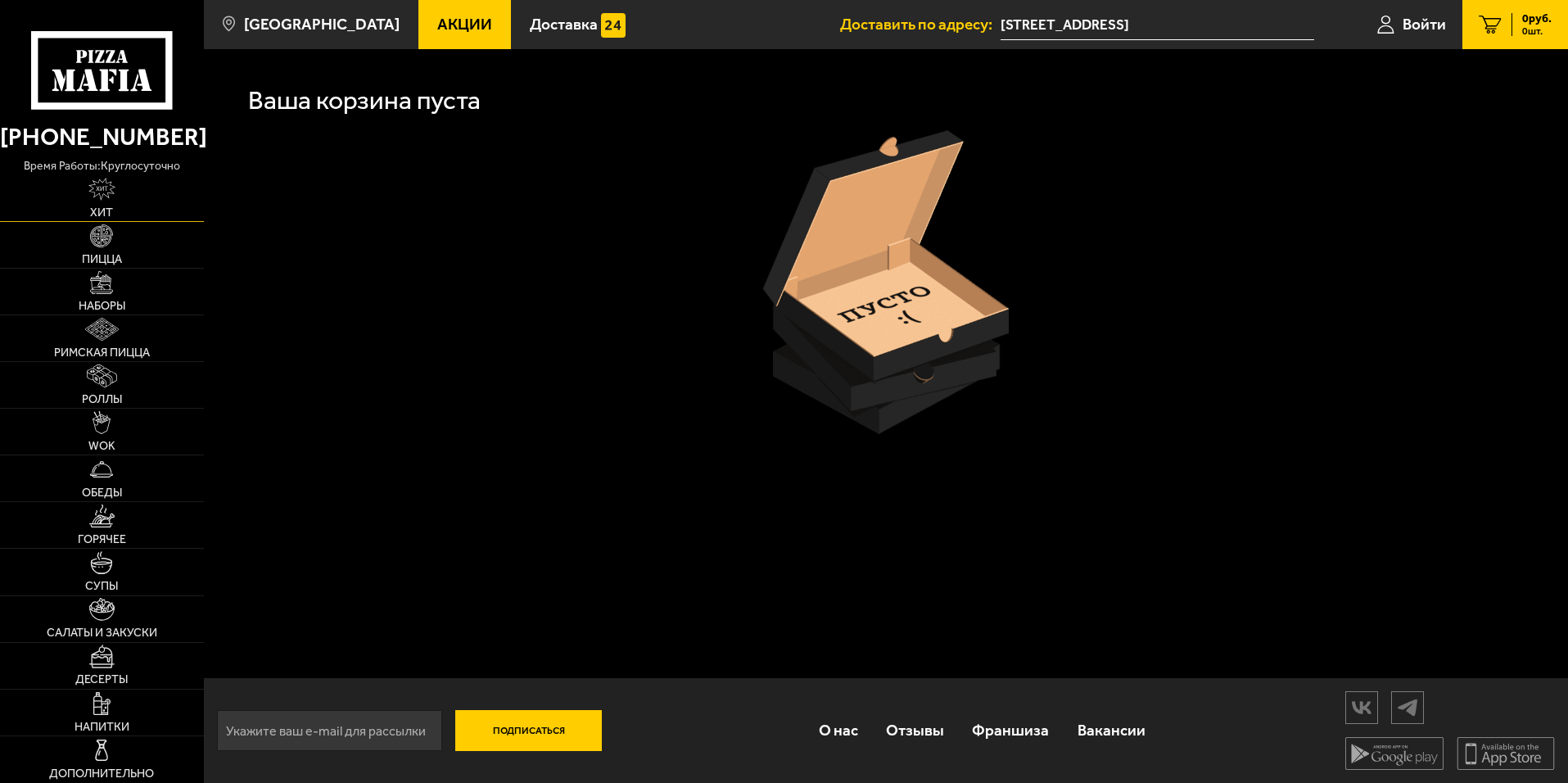
click at [102, 201] on img at bounding box center [102, 189] width 28 height 23
